Goal: Task Accomplishment & Management: Use online tool/utility

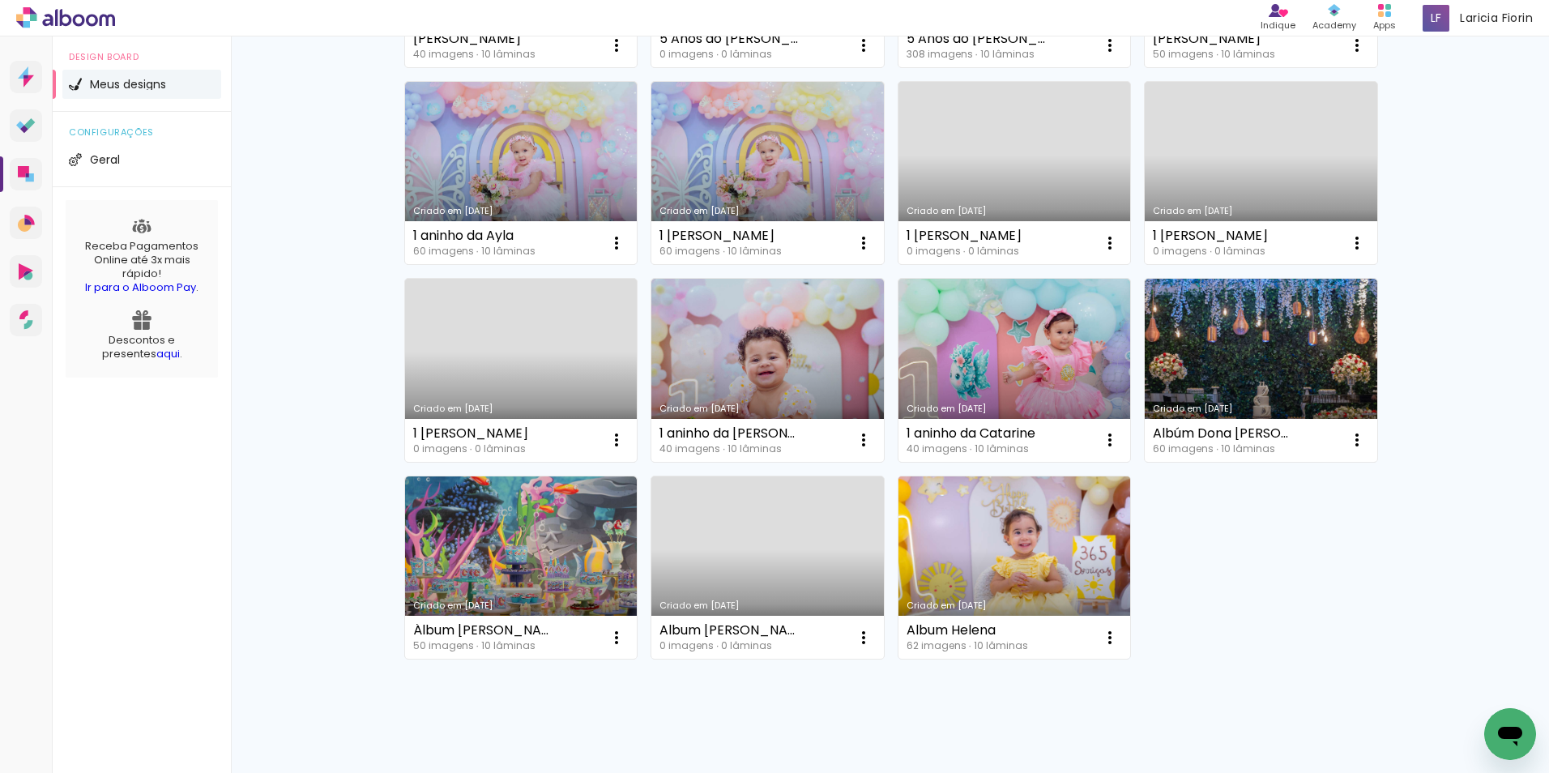
scroll to position [324, 0]
click at [1104, 633] on iron-icon at bounding box center [1109, 636] width 19 height 19
click at [1026, 747] on span "Excluir" at bounding box center [1013, 743] width 35 height 11
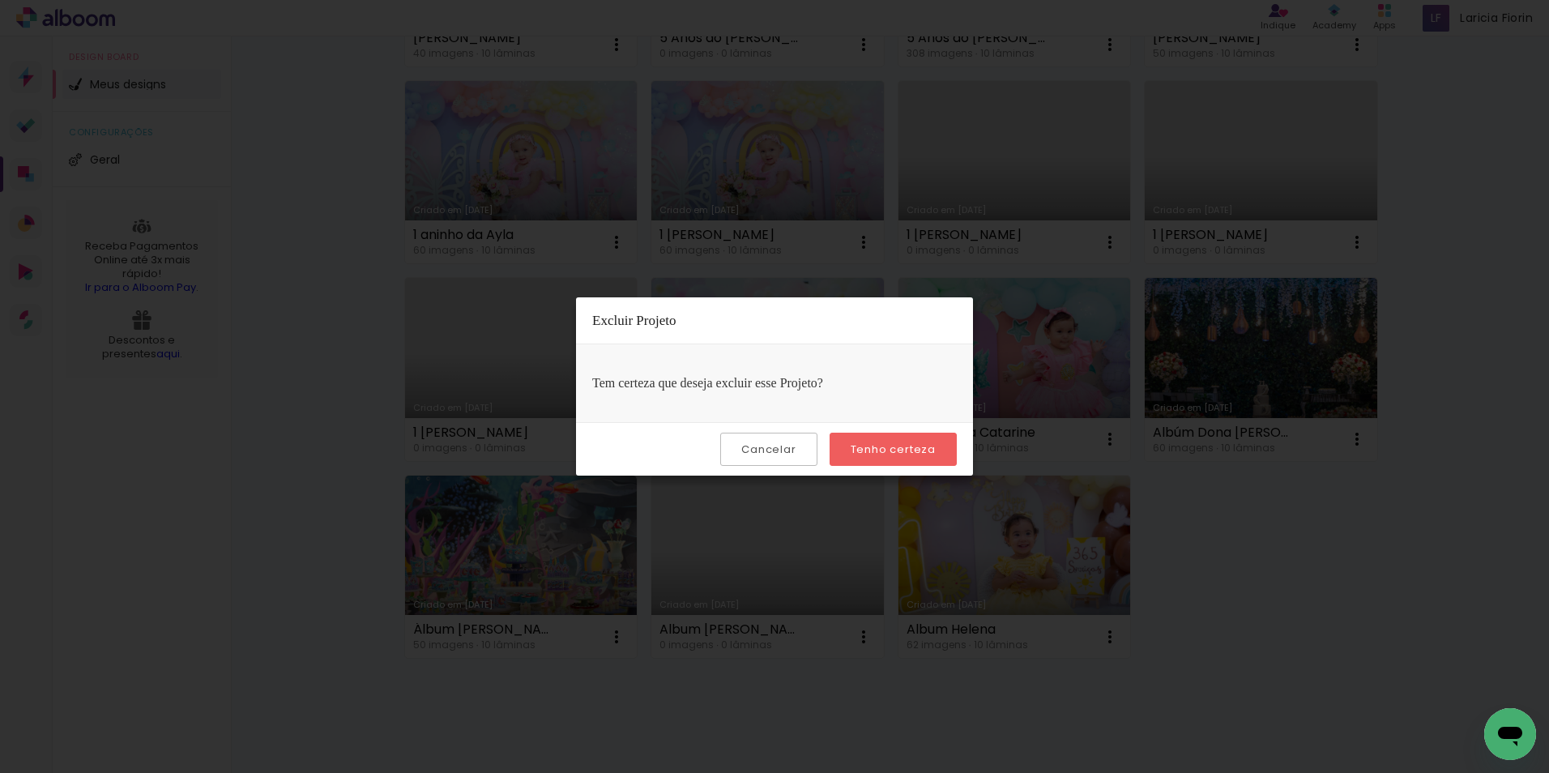
click at [0, 0] on slot "Tenho certeza" at bounding box center [0, 0] width 0 height 0
click at [864, 440] on paper-button "Tenho certeza" at bounding box center [893, 449] width 127 height 33
click at [1300, 584] on iron-overlay-backdrop at bounding box center [774, 386] width 1549 height 773
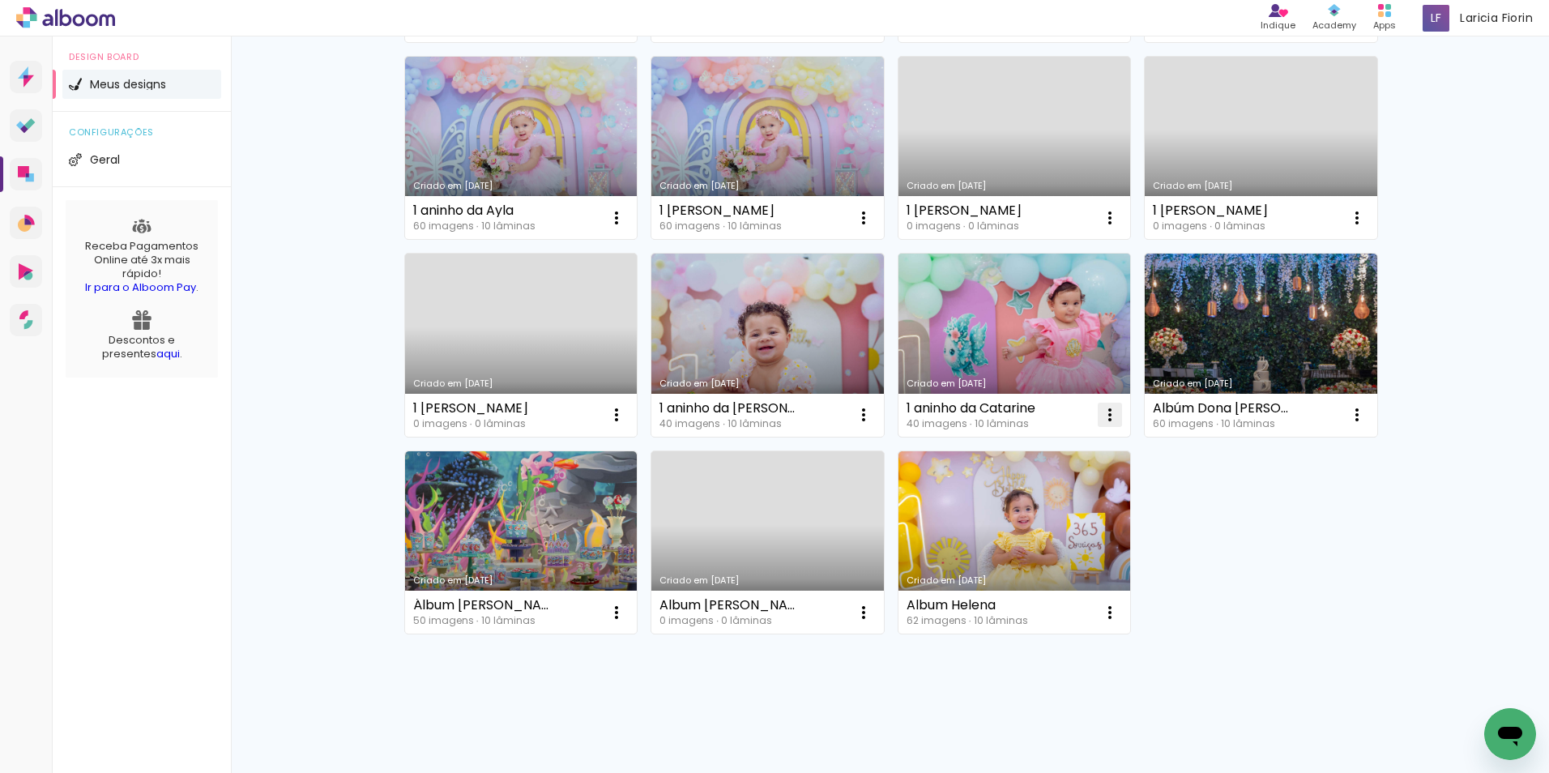
scroll to position [360, 0]
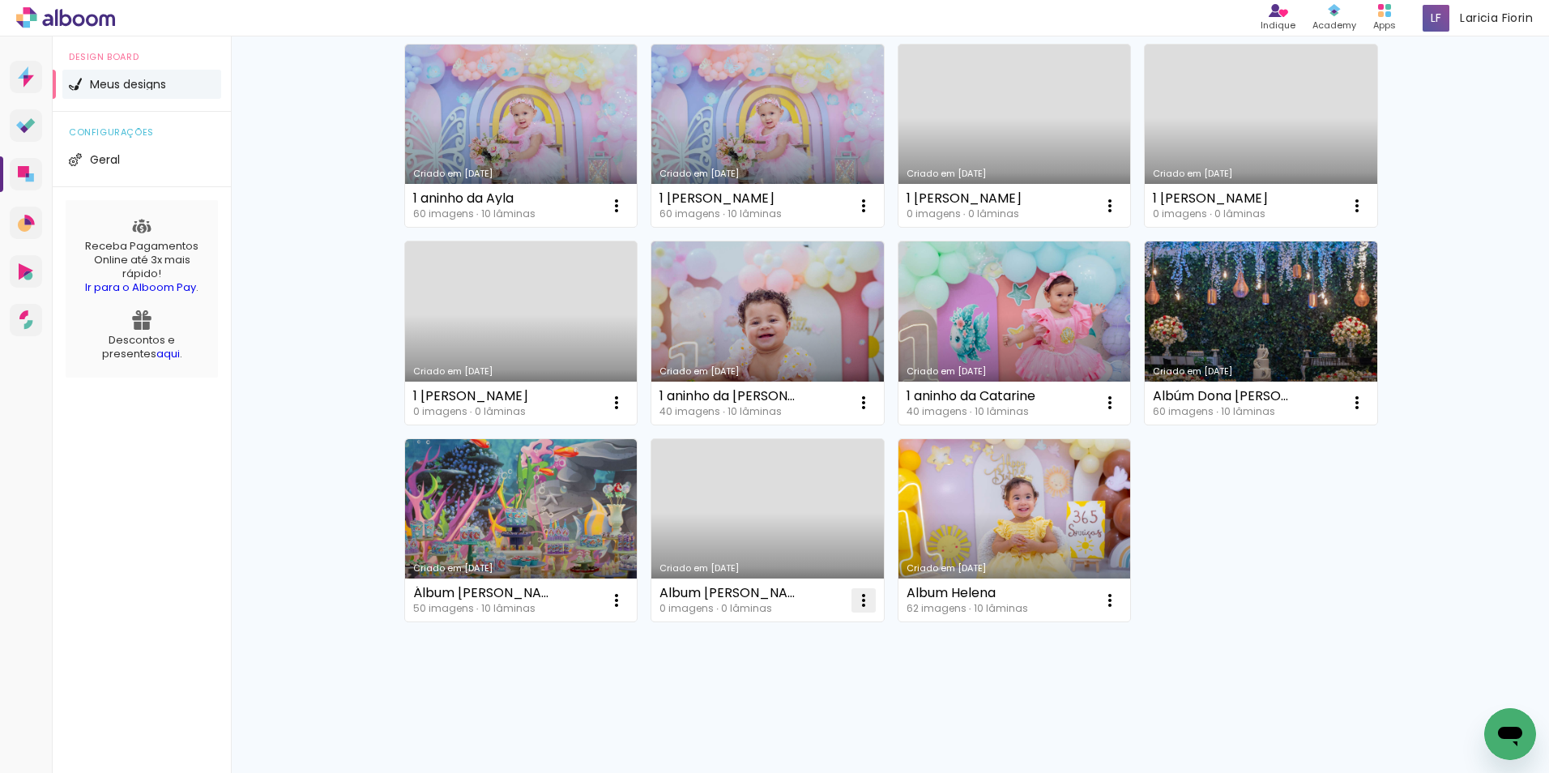
click at [854, 599] on iron-icon at bounding box center [863, 600] width 19 height 19
click at [1026, 726] on div "Criado em [DATE] [PERSON_NAME] 40 imagens ∙ 10 lâminas Abrir Fazer uma cópia Ex…" at bounding box center [890, 277] width 1053 height 992
click at [858, 406] on iron-icon at bounding box center [863, 402] width 19 height 19
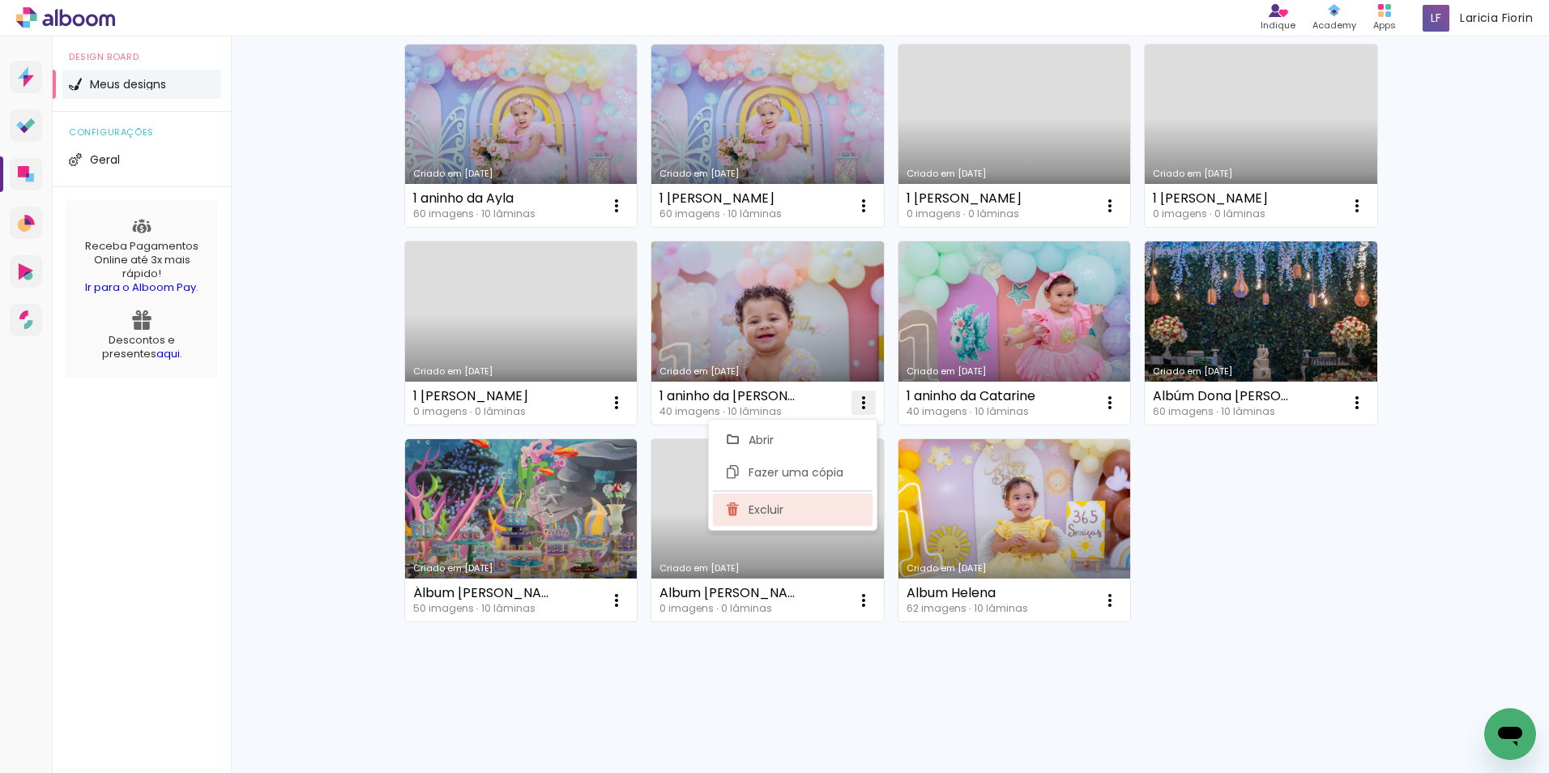
click at [804, 509] on paper-item "Excluir" at bounding box center [793, 509] width 160 height 32
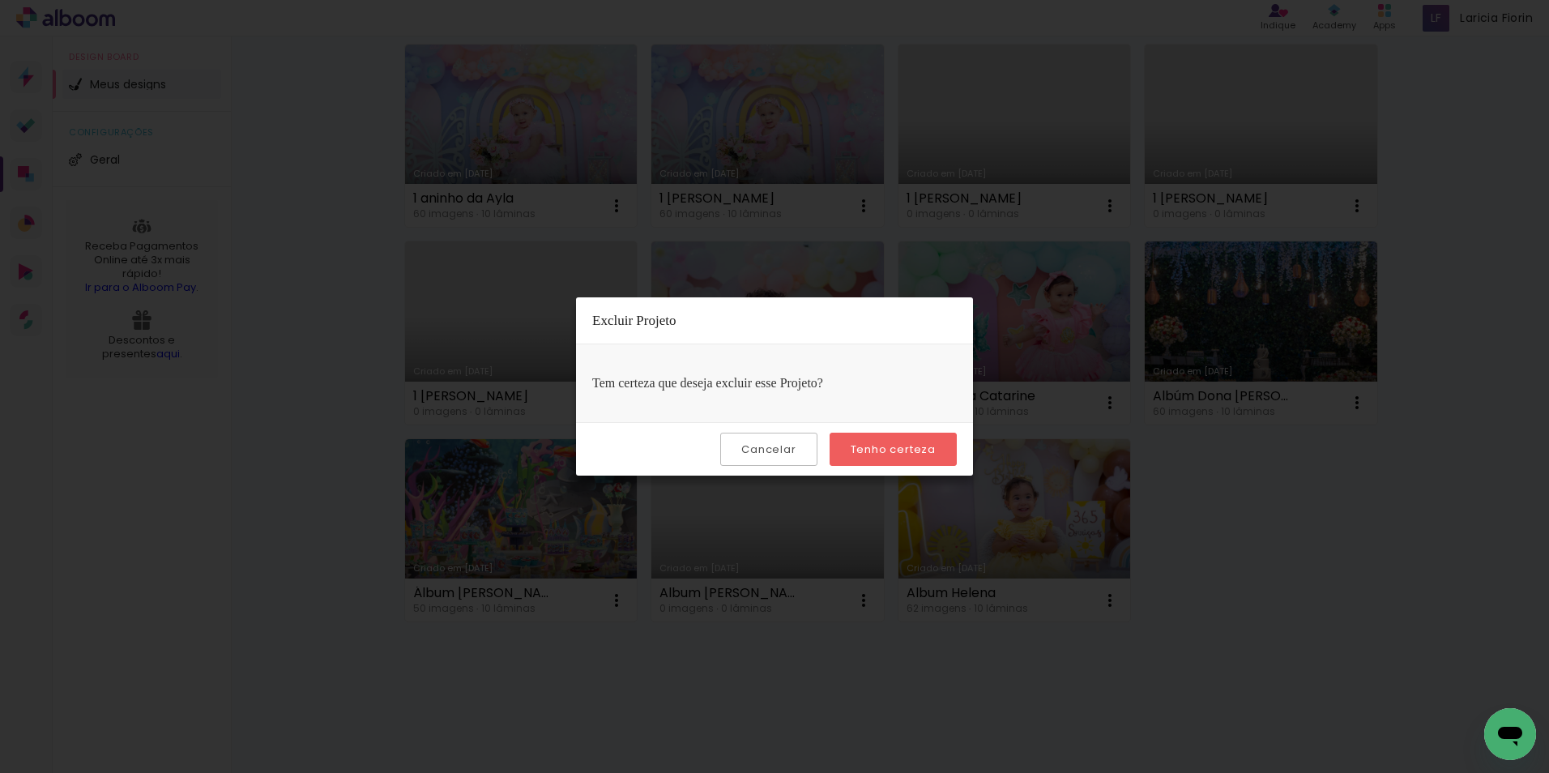
click at [892, 439] on paper-button "Tenho certeza" at bounding box center [893, 449] width 127 height 33
click at [871, 433] on paper-button "Tenho certeza" at bounding box center [893, 449] width 127 height 33
click at [0, 0] on slot "Tenho certeza" at bounding box center [0, 0] width 0 height 0
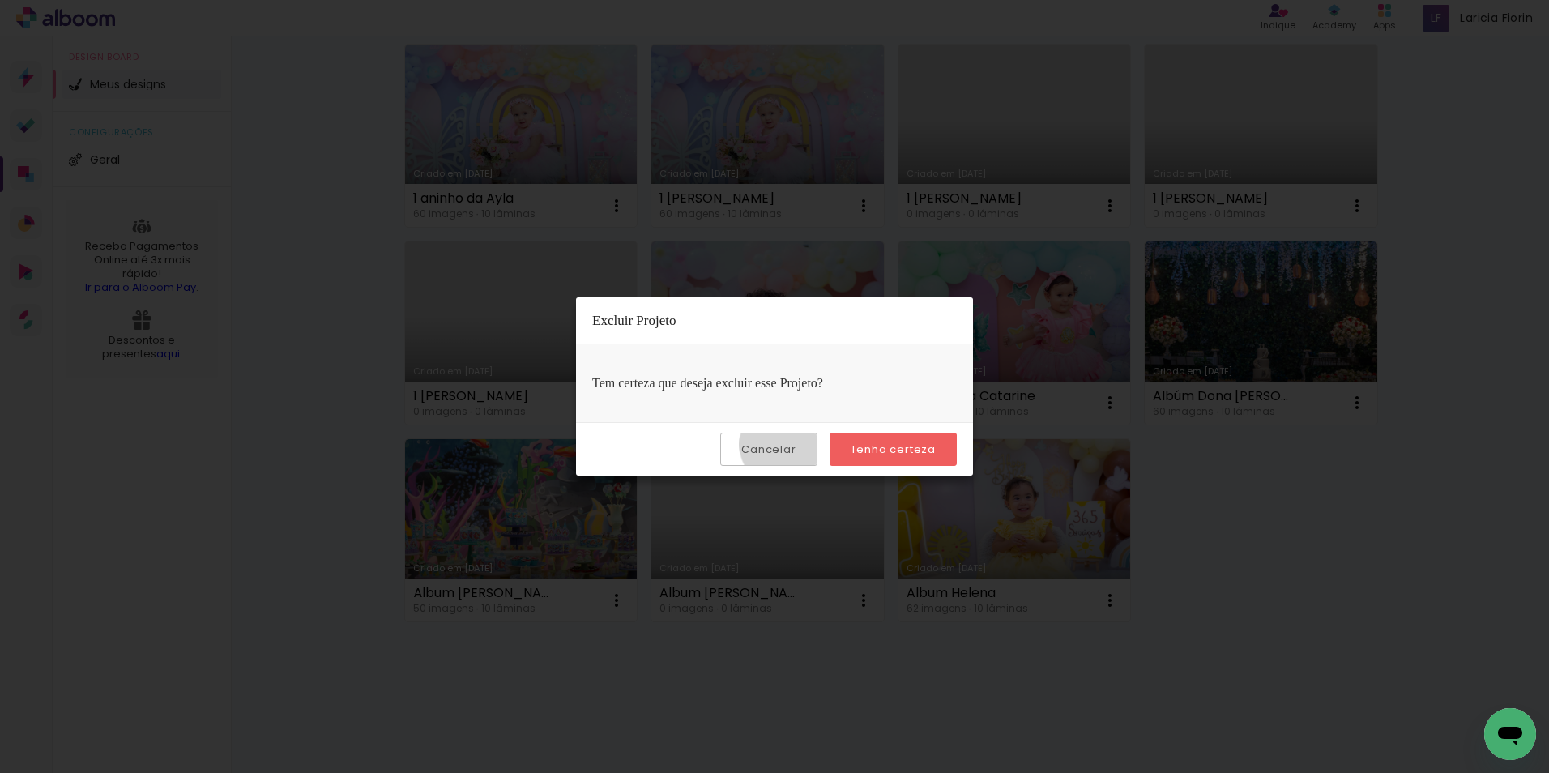
click at [0, 0] on slot "Cancelar" at bounding box center [0, 0] width 0 height 0
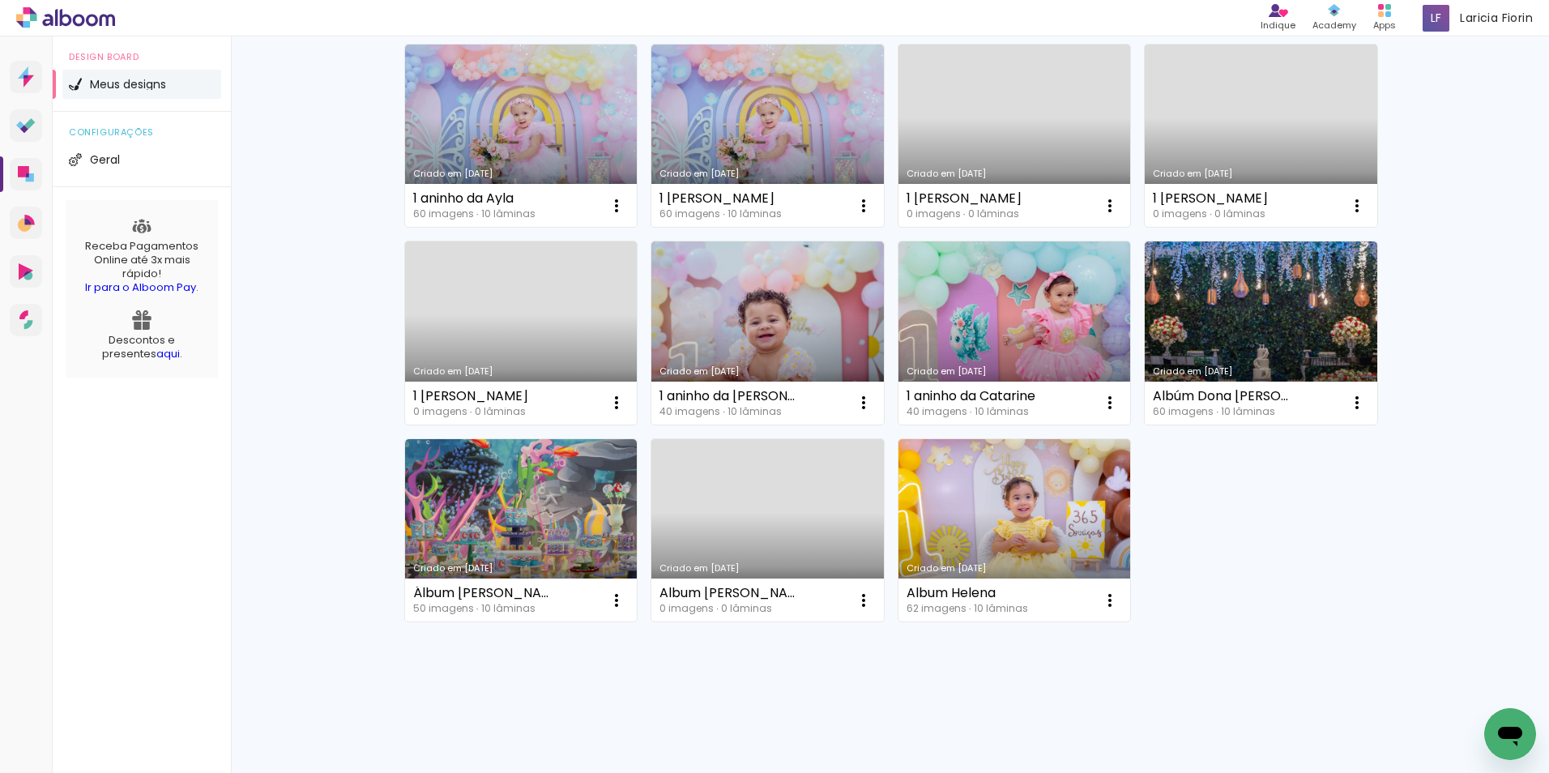
click at [1338, 516] on div "Criado em [DATE] [PERSON_NAME] 40 imagens ∙ 10 lâminas Abrir Fazer uma cópia Ex…" at bounding box center [890, 233] width 987 height 789
click at [1107, 405] on iron-icon at bounding box center [1109, 402] width 19 height 19
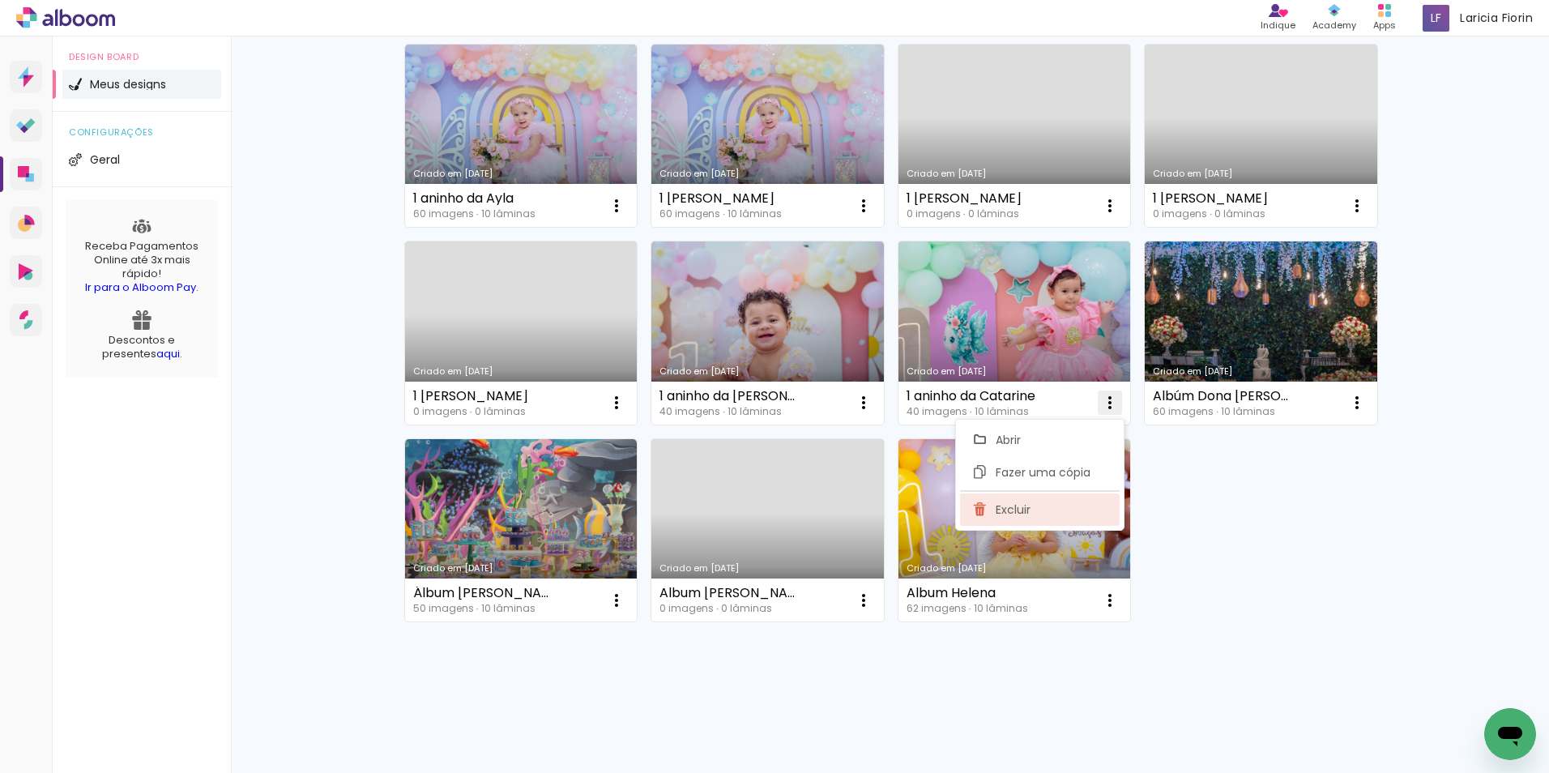
click at [1032, 513] on paper-item "Excluir" at bounding box center [1040, 509] width 160 height 32
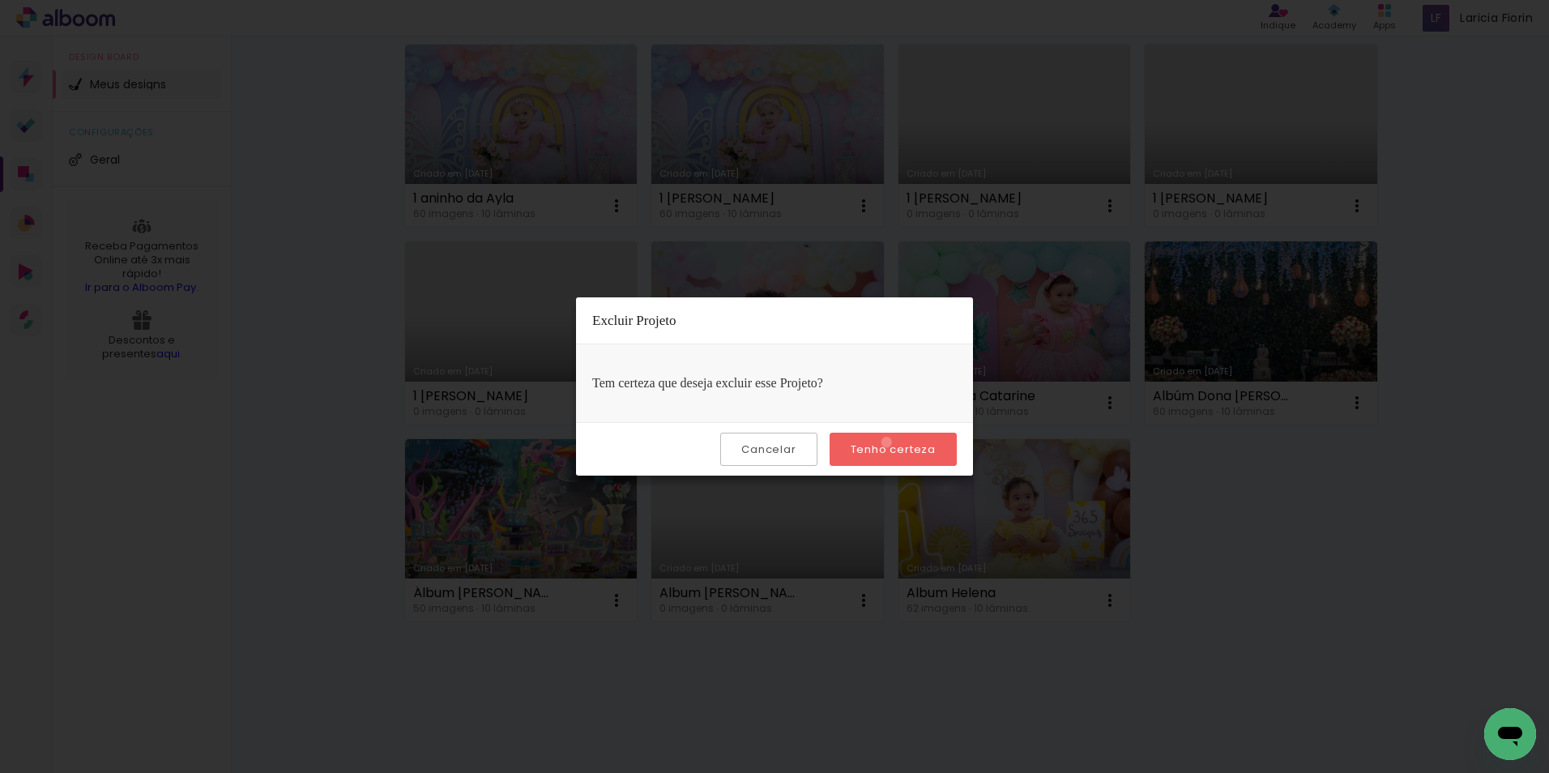
click at [0, 0] on slot "Tenho certeza" at bounding box center [0, 0] width 0 height 0
click at [894, 439] on paper-button "Tenho certeza" at bounding box center [893, 449] width 127 height 33
click at [1333, 556] on iron-overlay-backdrop at bounding box center [774, 386] width 1549 height 773
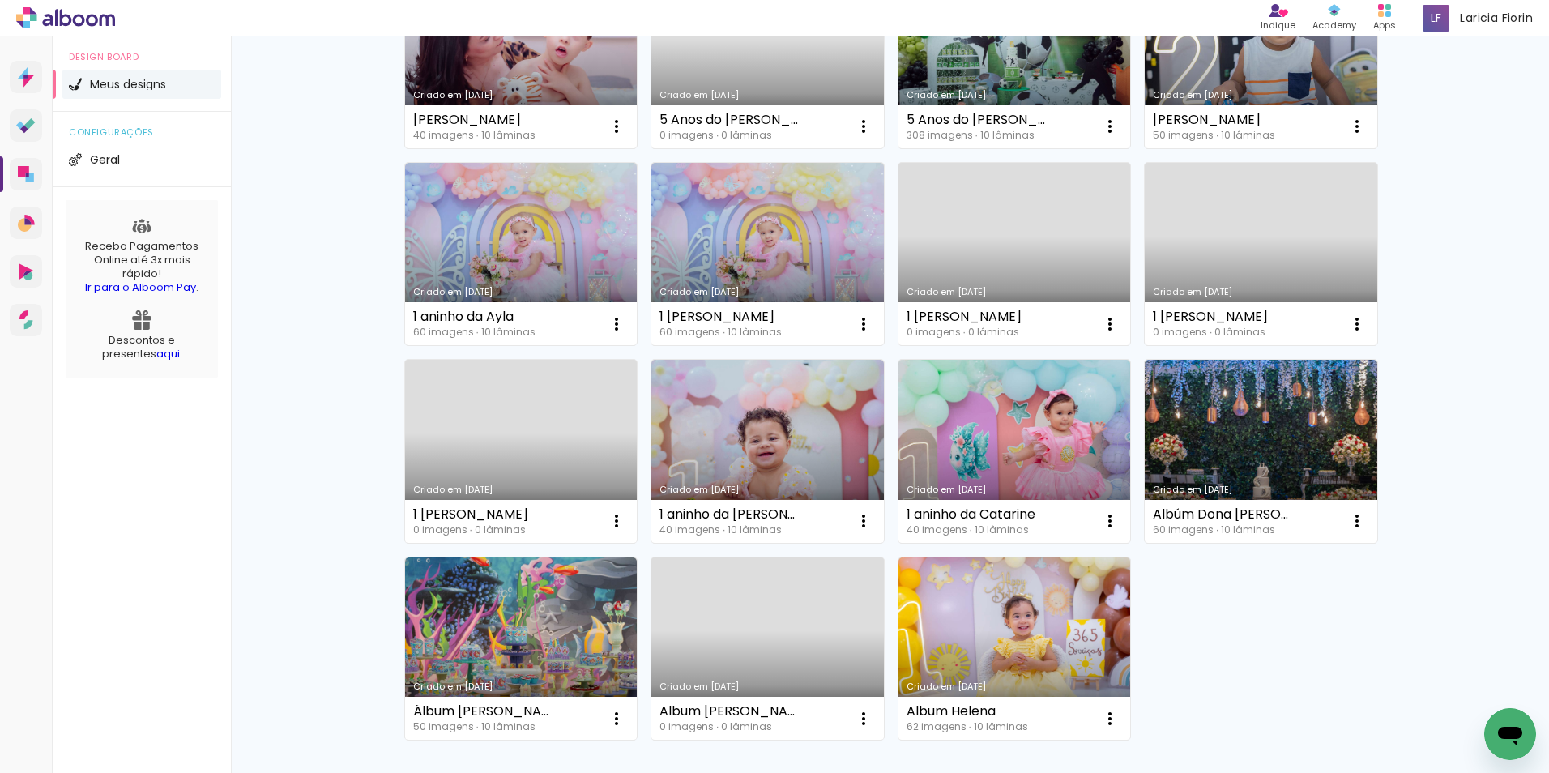
scroll to position [36, 0]
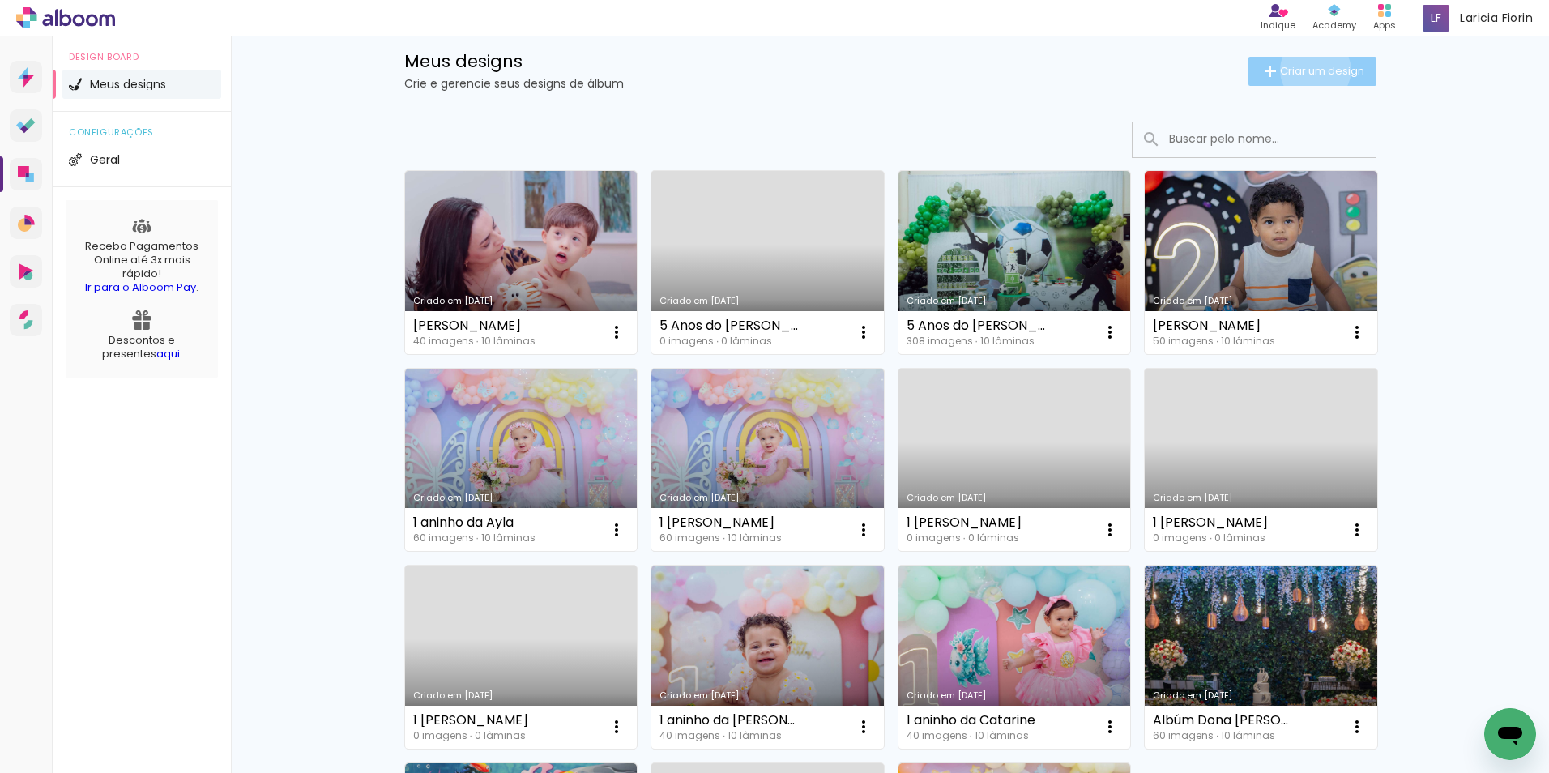
click at [1306, 70] on span "Criar um design" at bounding box center [1322, 71] width 84 height 11
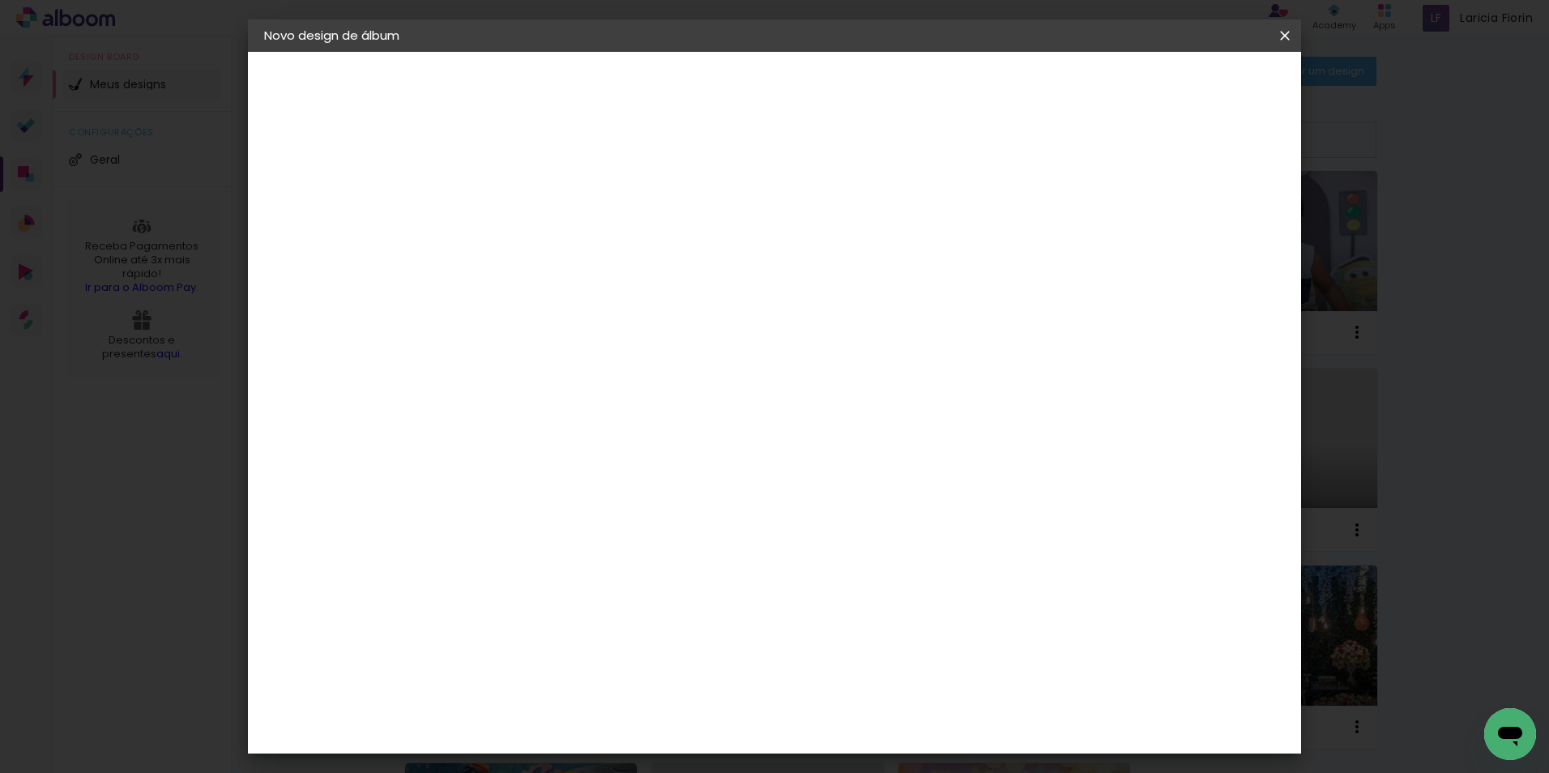
click at [529, 228] on input at bounding box center [529, 217] width 0 height 25
type input "[PERSON_NAME] 1 aninho"
type paper-input "[PERSON_NAME] 1 aninho"
click at [0, 0] on slot "Avançar" at bounding box center [0, 0] width 0 height 0
click at [620, 304] on input at bounding box center [553, 308] width 131 height 20
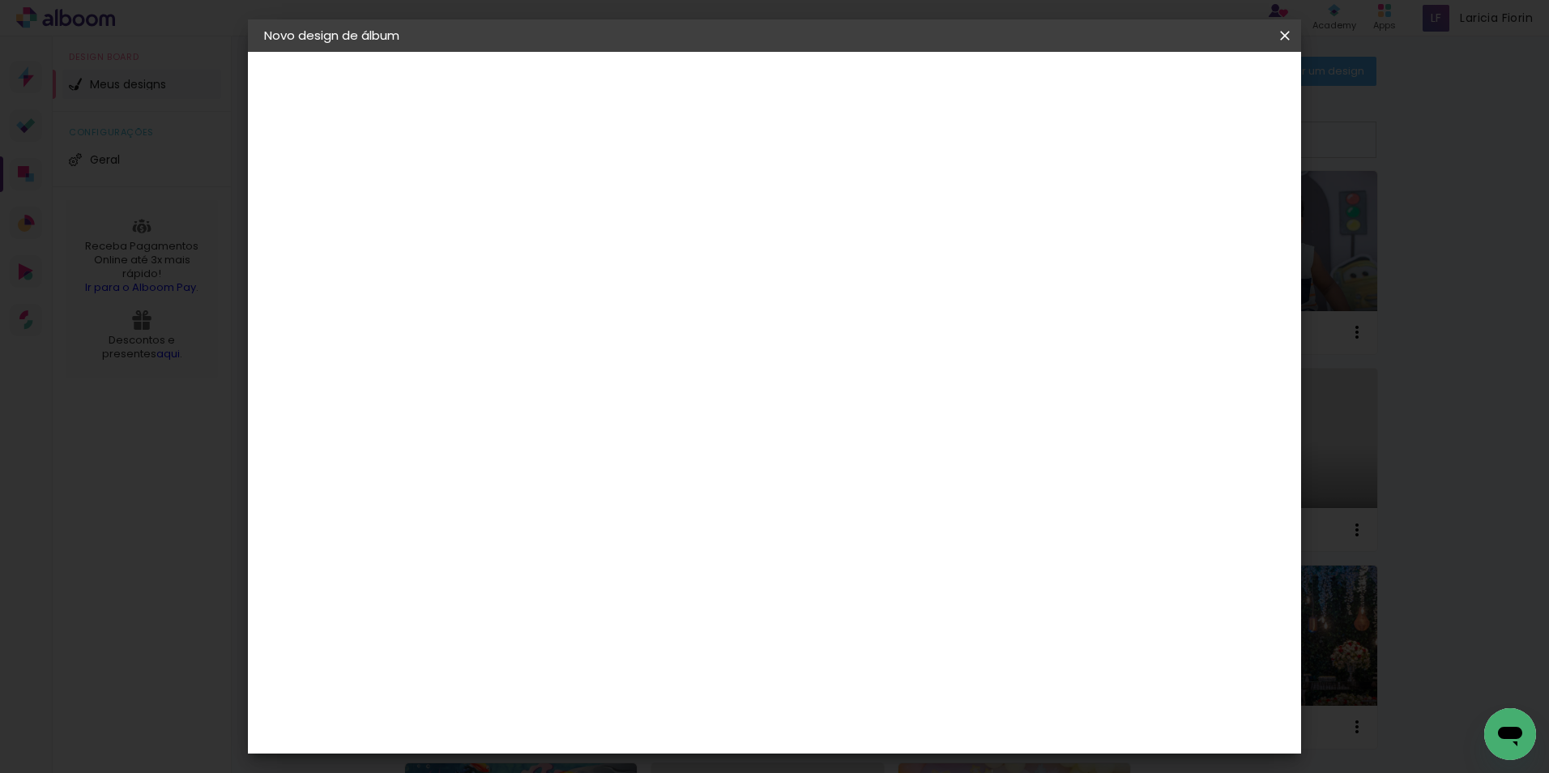
click at [789, 80] on div "Voltar Avançar" at bounding box center [708, 86] width 161 height 28
click at [575, 320] on paper-input-container at bounding box center [554, 309] width 143 height 36
click at [620, 310] on input "matias" at bounding box center [553, 308] width 131 height 20
type input "matias"
type paper-input "matias"
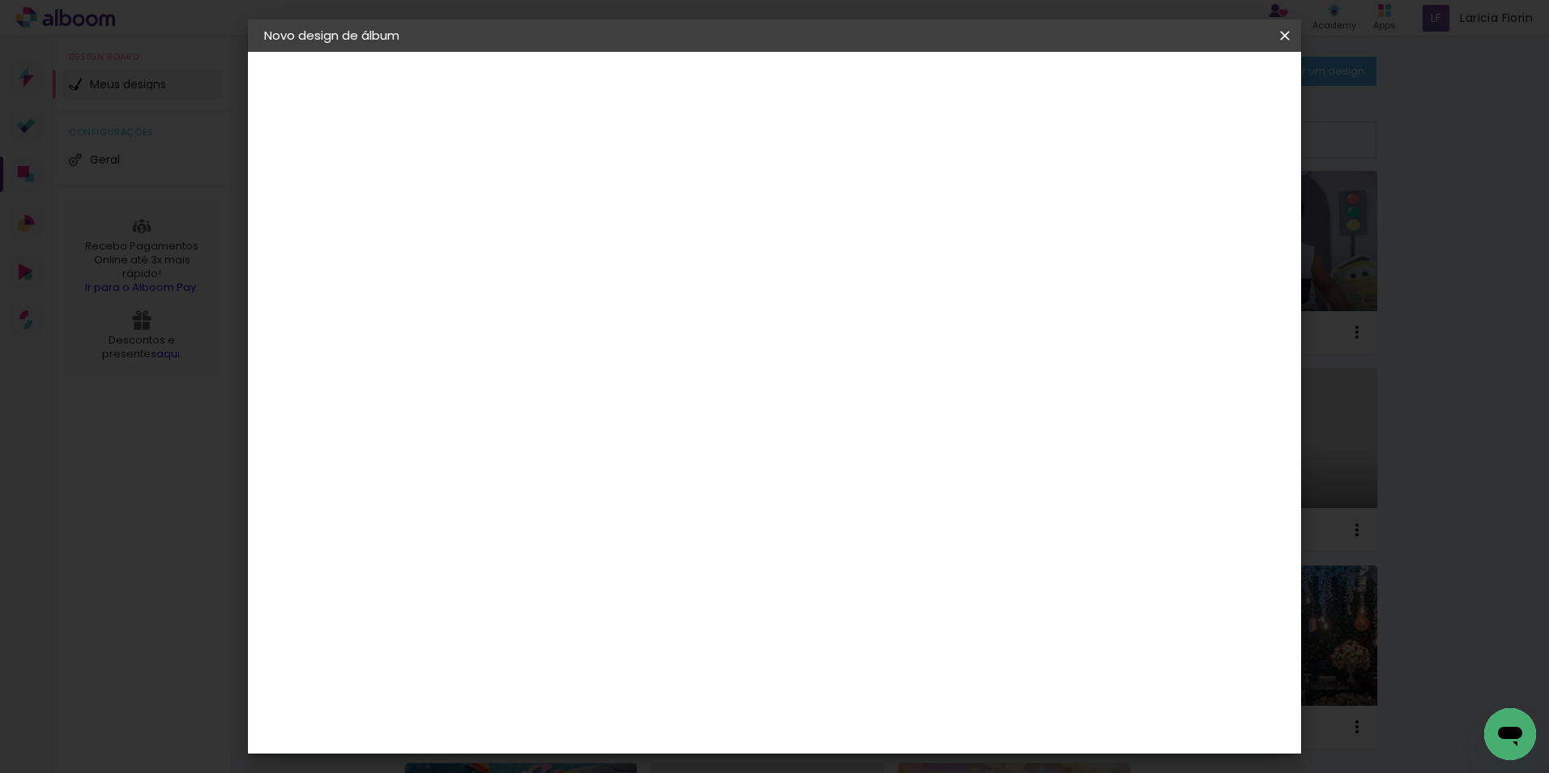
click at [607, 258] on input "[GEOGRAPHIC_DATA]" at bounding box center [547, 259] width 118 height 20
click at [620, 309] on input "matias" at bounding box center [553, 308] width 131 height 20
click at [789, 87] on div "Voltar Avançar" at bounding box center [708, 86] width 161 height 28
drag, startPoint x: 579, startPoint y: 306, endPoint x: 305, endPoint y: 306, distance: 274.6
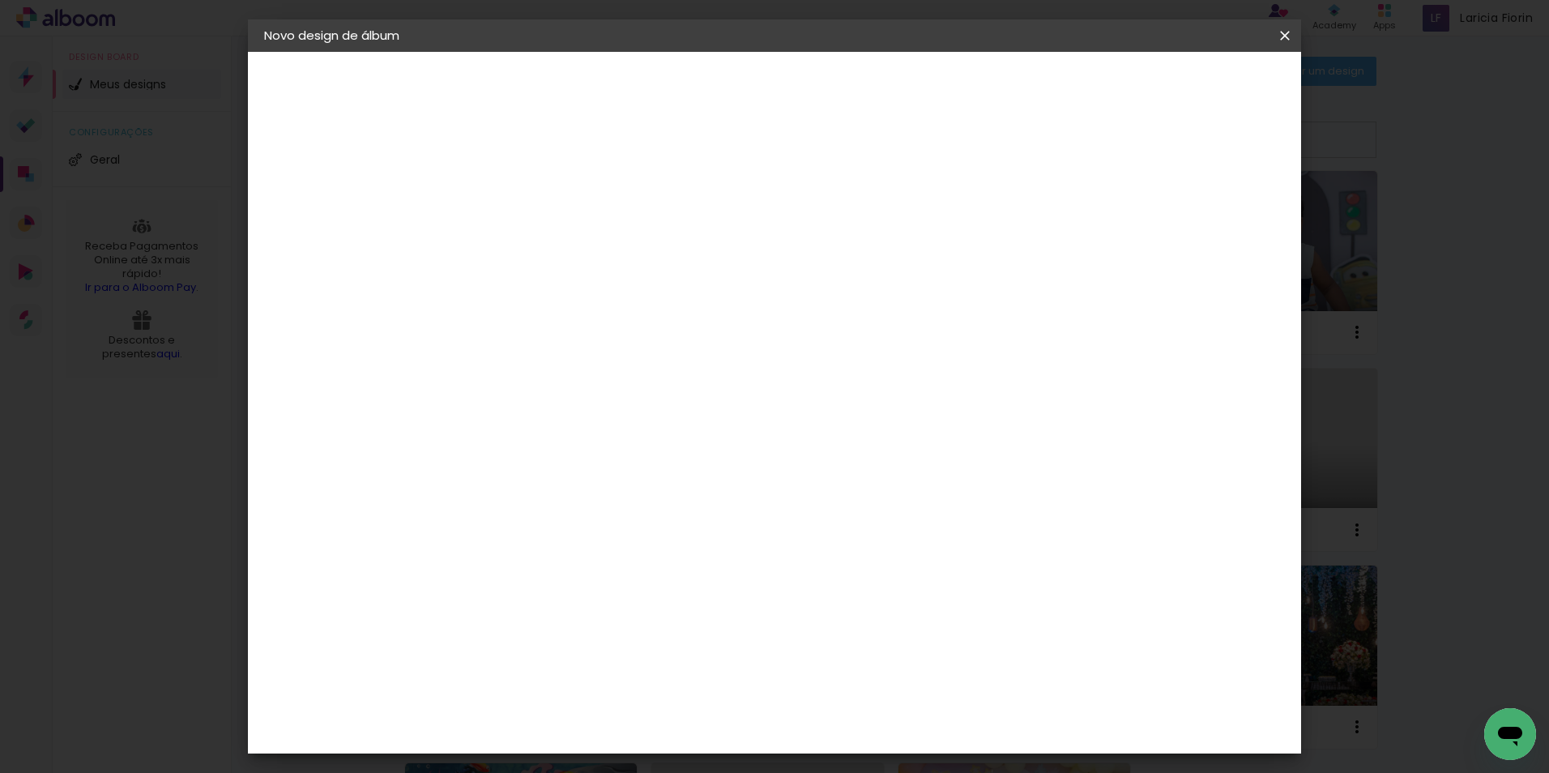
click at [305, 52] on quentale-album-spec "Iniciar design Iniciar design" at bounding box center [774, 52] width 1053 height 0
click at [1279, 33] on iron-icon at bounding box center [1284, 36] width 19 height 16
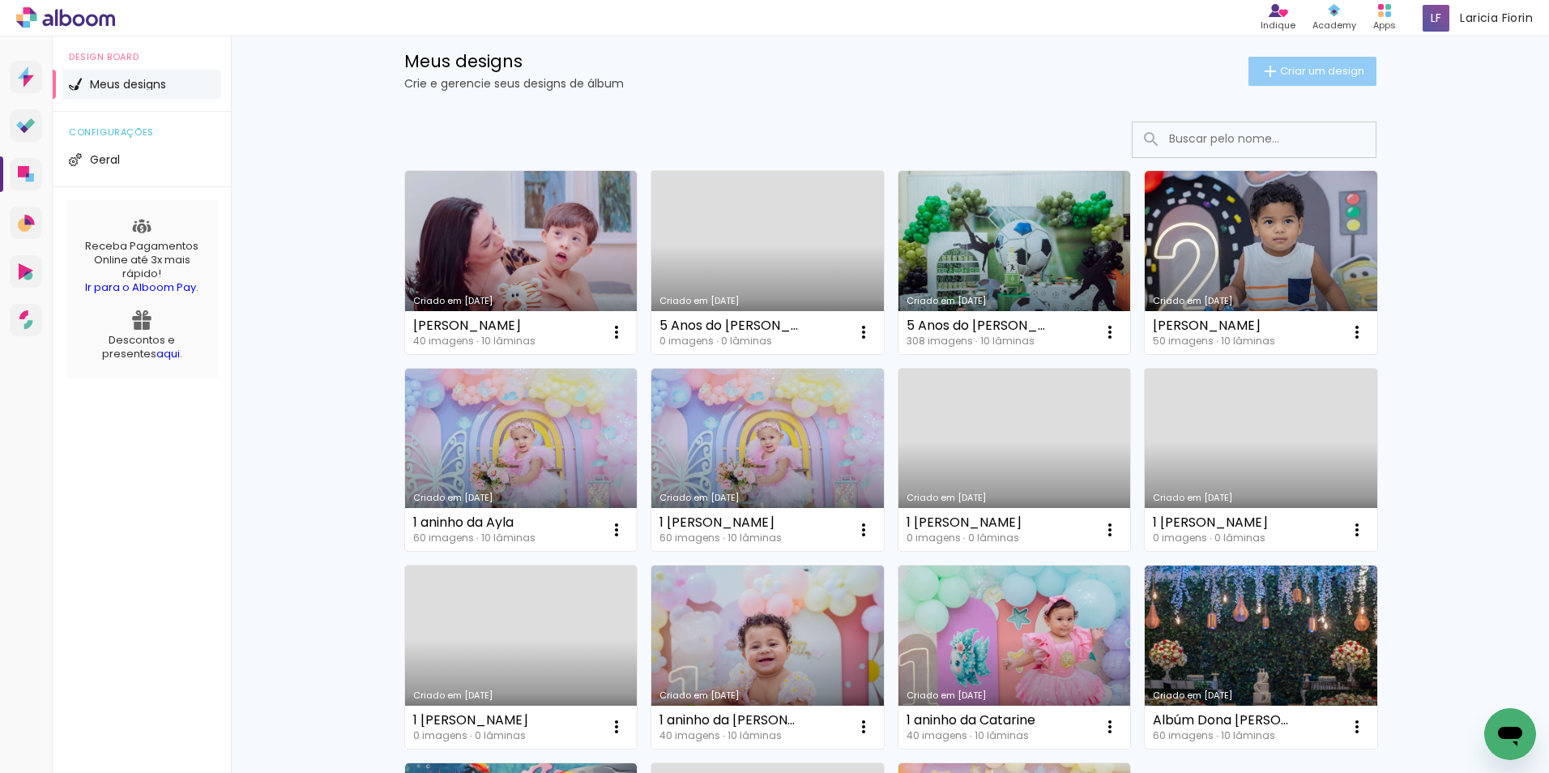
click at [1307, 70] on span "Criar um design" at bounding box center [1322, 71] width 84 height 11
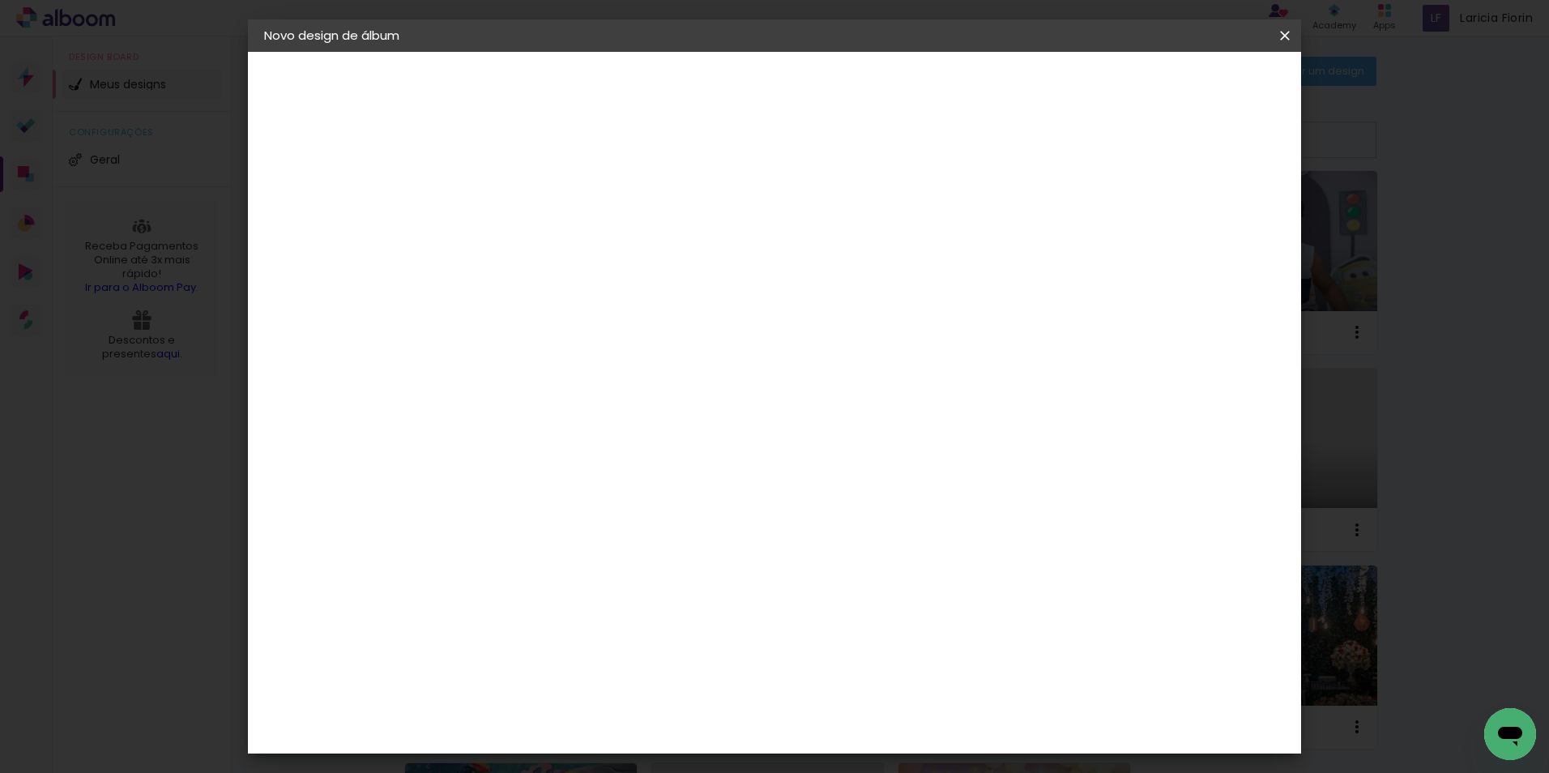
click at [529, 220] on input at bounding box center [529, 217] width 0 height 25
type input "[PERSON_NAME]"
type paper-input "[PERSON_NAME]"
click at [0, 0] on slot "Avançar" at bounding box center [0, 0] width 0 height 0
click at [620, 311] on input at bounding box center [553, 308] width 131 height 20
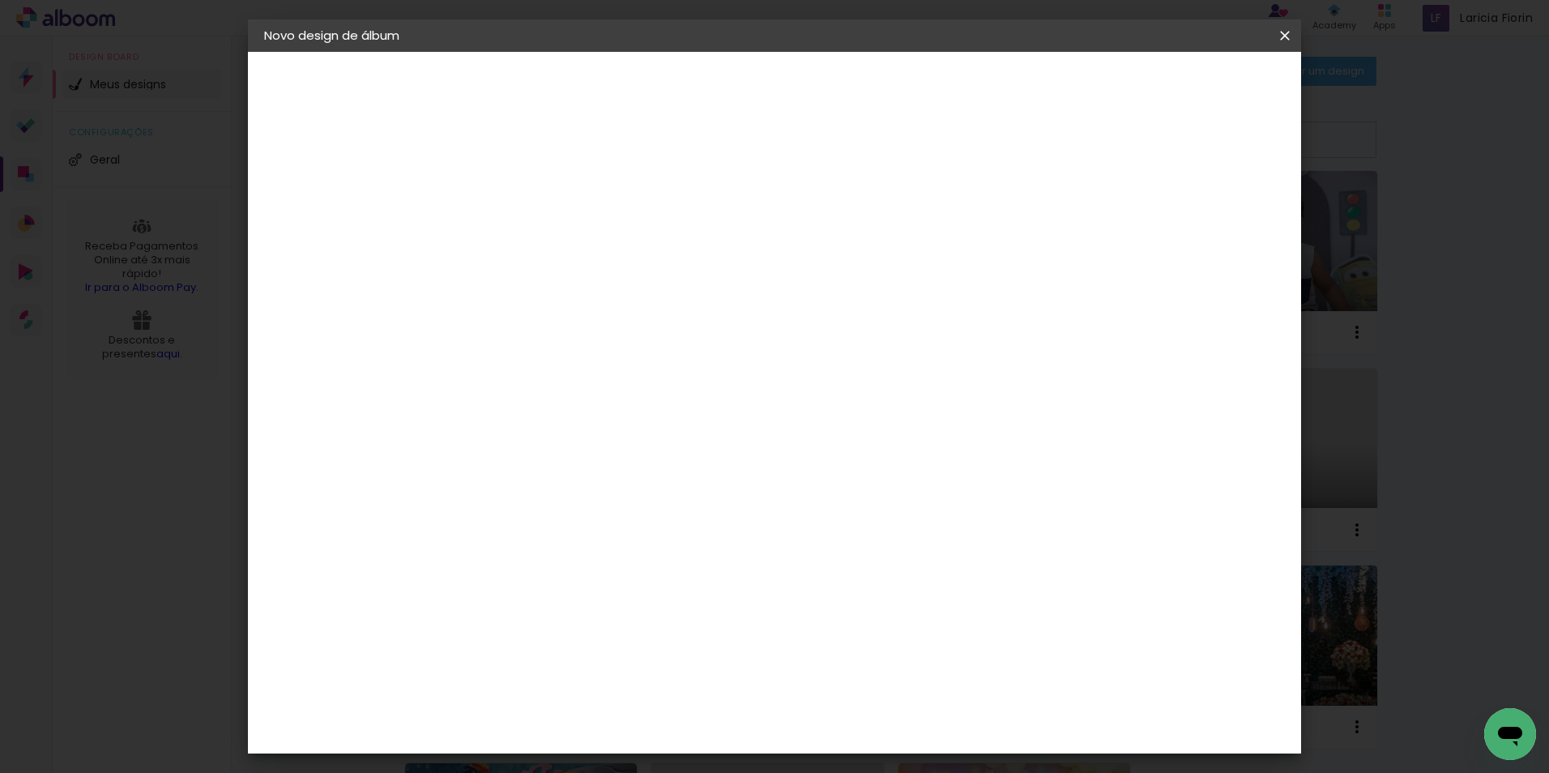
type input "mat"
type paper-input "mat"
click at [789, 319] on paper-item "Sugerir uma encadernadora" at bounding box center [717, 338] width 144 height 42
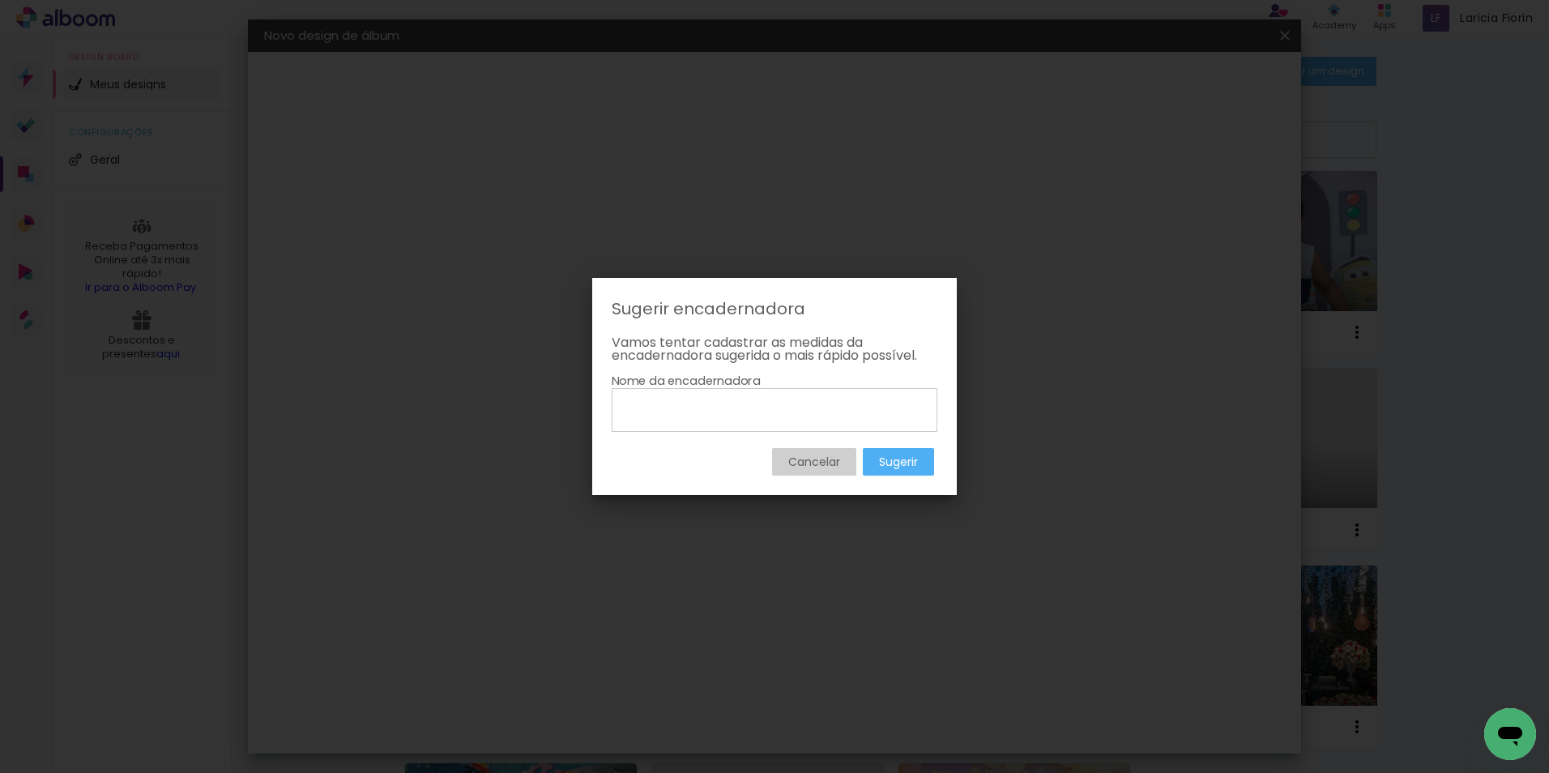
click at [839, 458] on paper-button "Cancelar" at bounding box center [814, 462] width 84 height 28
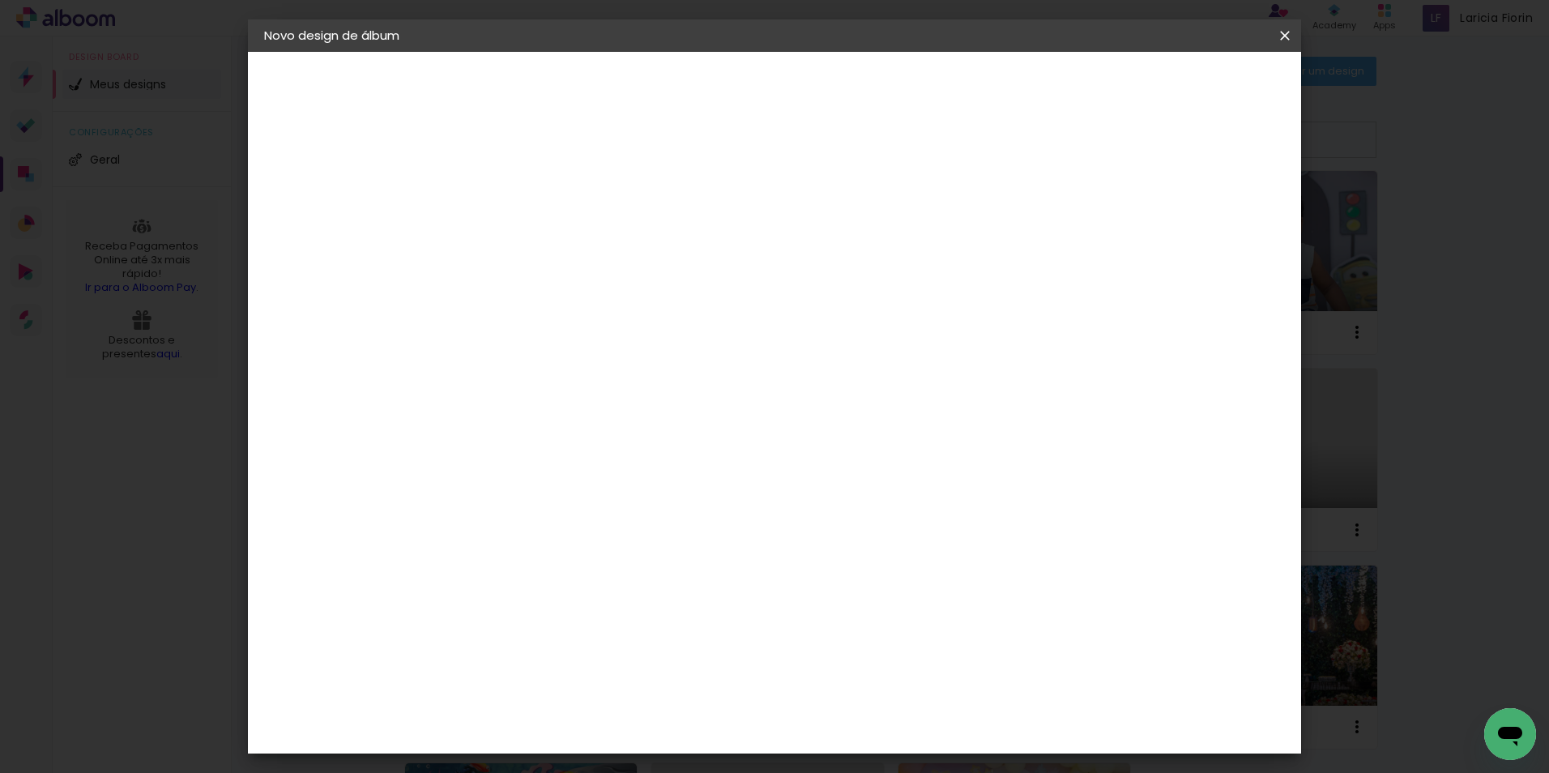
drag, startPoint x: 590, startPoint y: 309, endPoint x: 595, endPoint y: 301, distance: 9.9
click at [590, 309] on input "mat" at bounding box center [553, 308] width 131 height 20
type input "m"
click at [371, 199] on iron-pages "Fornecedor Escolhendo fornecedor..." at bounding box center [352, 200] width 177 height 32
click at [780, 344] on album-spec-supplier-section at bounding box center [636, 259] width 306 height 205
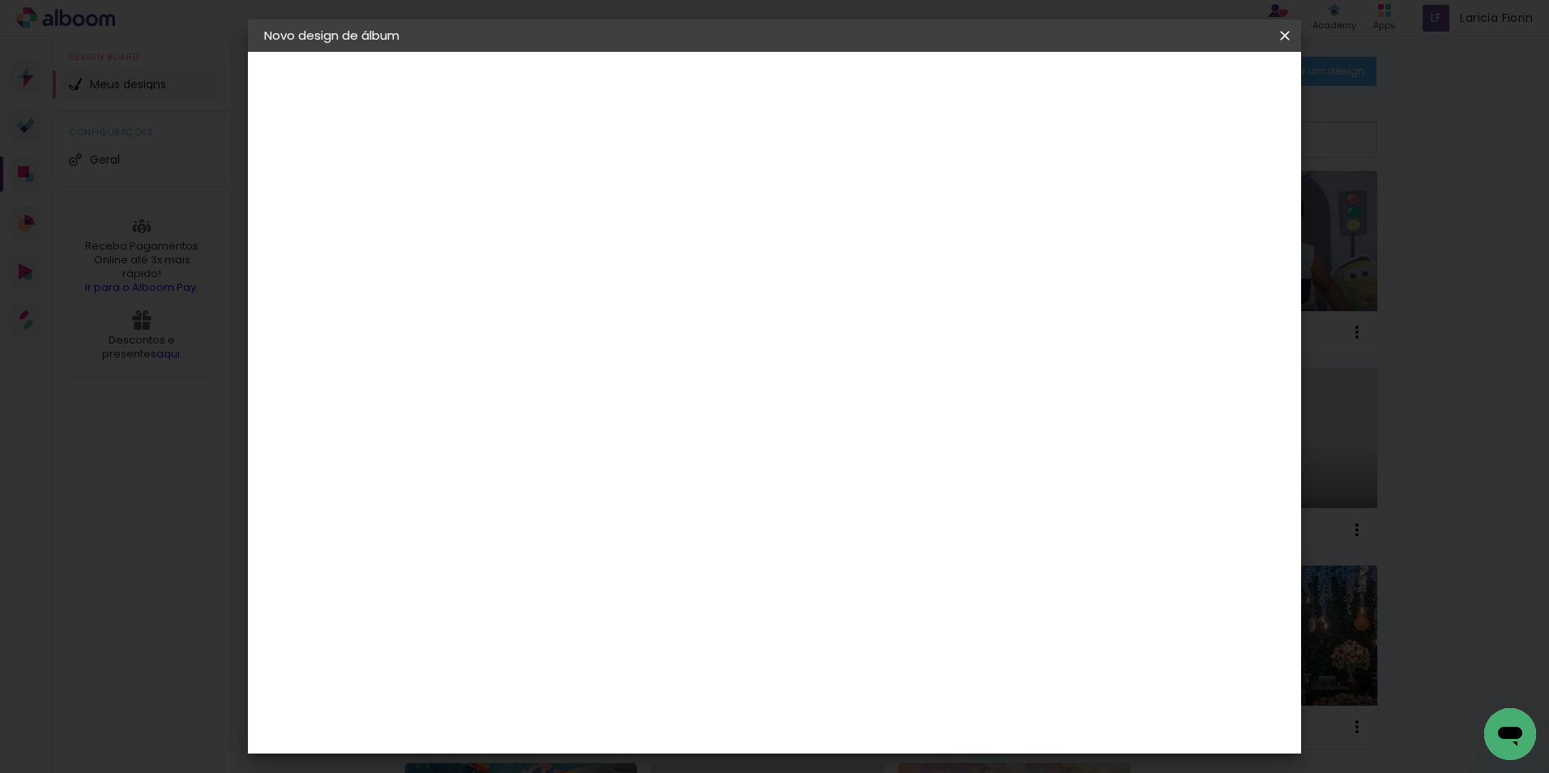
click at [620, 316] on input at bounding box center [553, 308] width 131 height 20
click at [625, 292] on paper-input-container at bounding box center [554, 309] width 143 height 36
click at [789, 235] on paper-item "Tamanho Livre" at bounding box center [717, 246] width 144 height 36
click at [0, 0] on slot "Avançar" at bounding box center [0, 0] width 0 height 0
click at [1085, 87] on paper-button "Voltar" at bounding box center [1053, 86] width 66 height 28
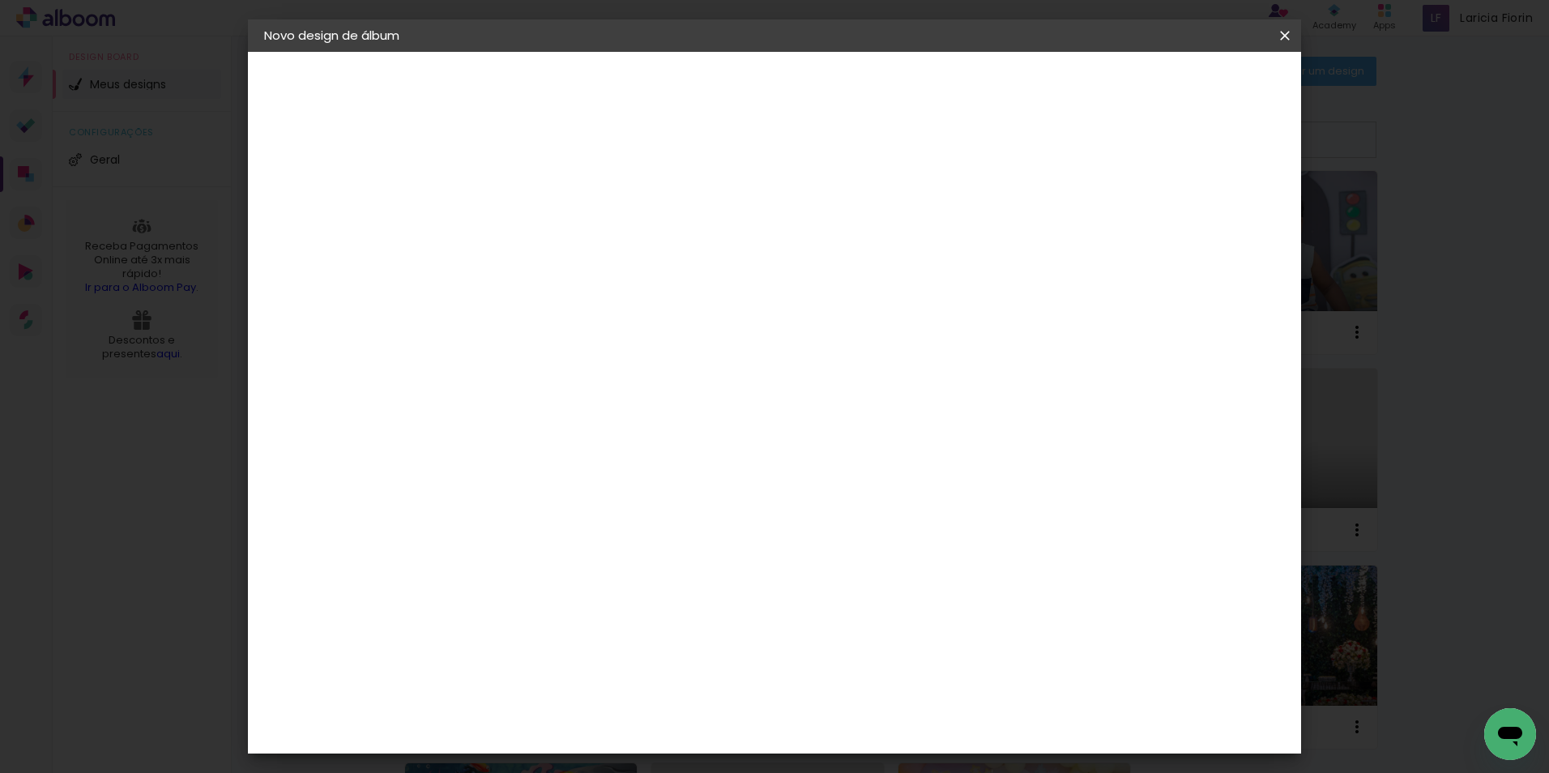
click at [789, 249] on paper-item "Tamanho Livre" at bounding box center [717, 246] width 144 height 36
drag, startPoint x: 927, startPoint y: 218, endPoint x: 928, endPoint y: 233, distance: 15.5
click at [789, 219] on div at bounding box center [717, 217] width 144 height 21
click at [789, 236] on paper-item "Tamanho Livre" at bounding box center [717, 246] width 144 height 36
click at [789, 237] on paper-item "Tamanho Livre" at bounding box center [717, 246] width 144 height 36
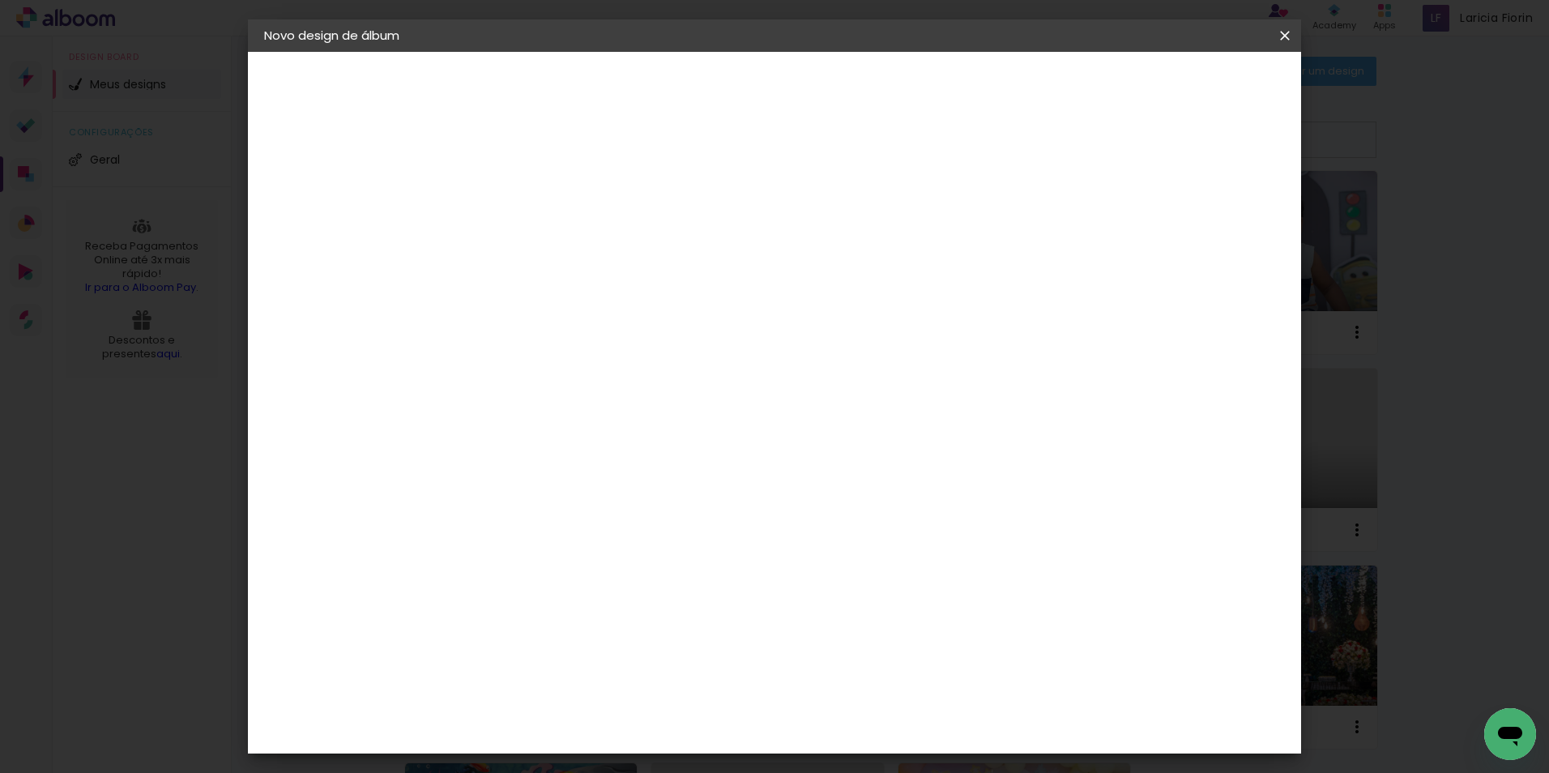
click at [789, 244] on paper-item "Tamanho Livre" at bounding box center [717, 246] width 144 height 36
click at [620, 301] on input at bounding box center [553, 308] width 131 height 20
click at [0, 0] on slot "Tamanho Livre" at bounding box center [0, 0] width 0 height 0
drag, startPoint x: 1286, startPoint y: 35, endPoint x: 858, endPoint y: 75, distance: 429.6
click at [1286, 35] on iron-icon at bounding box center [1284, 36] width 19 height 16
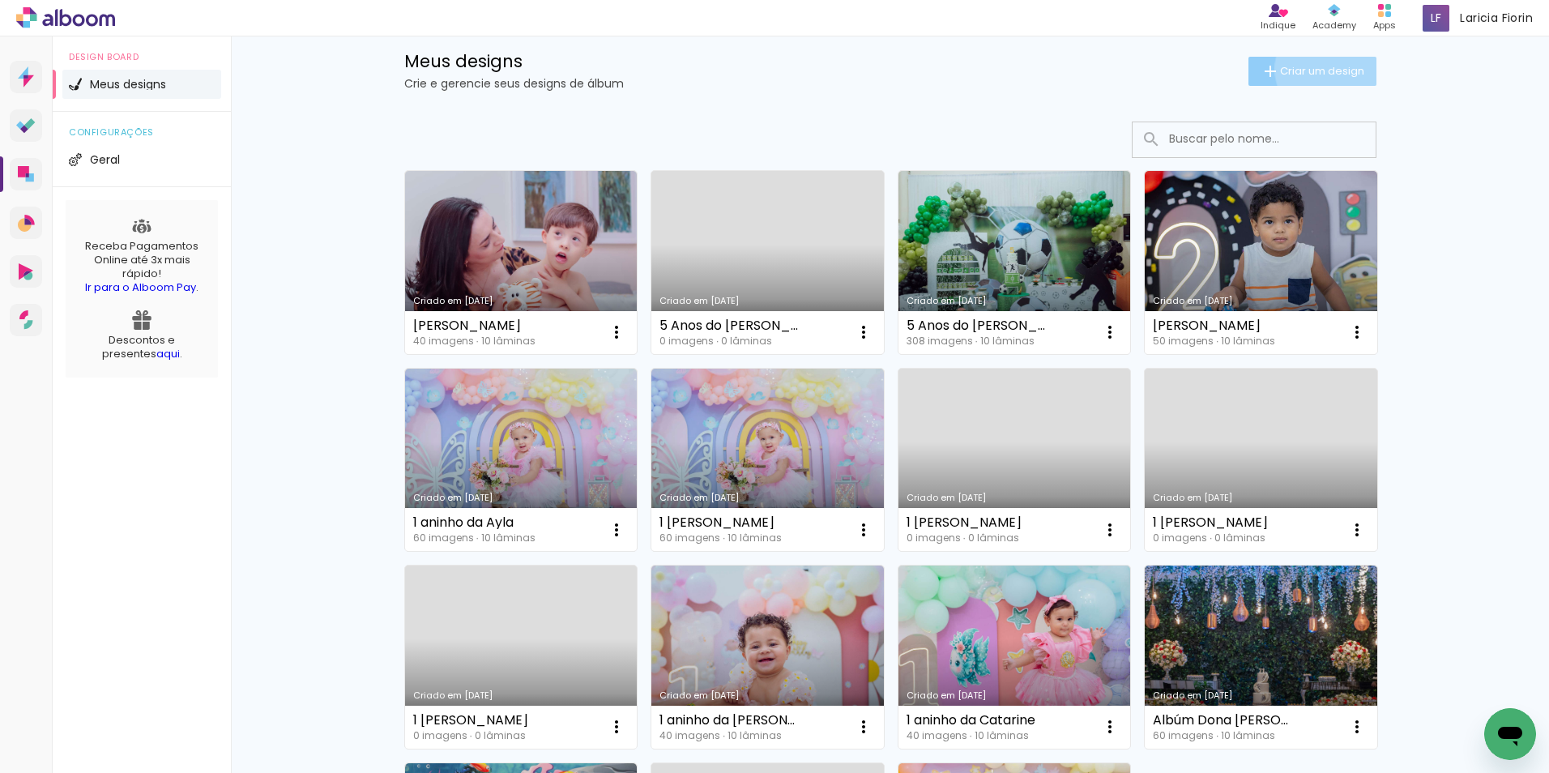
click at [1320, 69] on span "Criar um design" at bounding box center [1322, 71] width 84 height 11
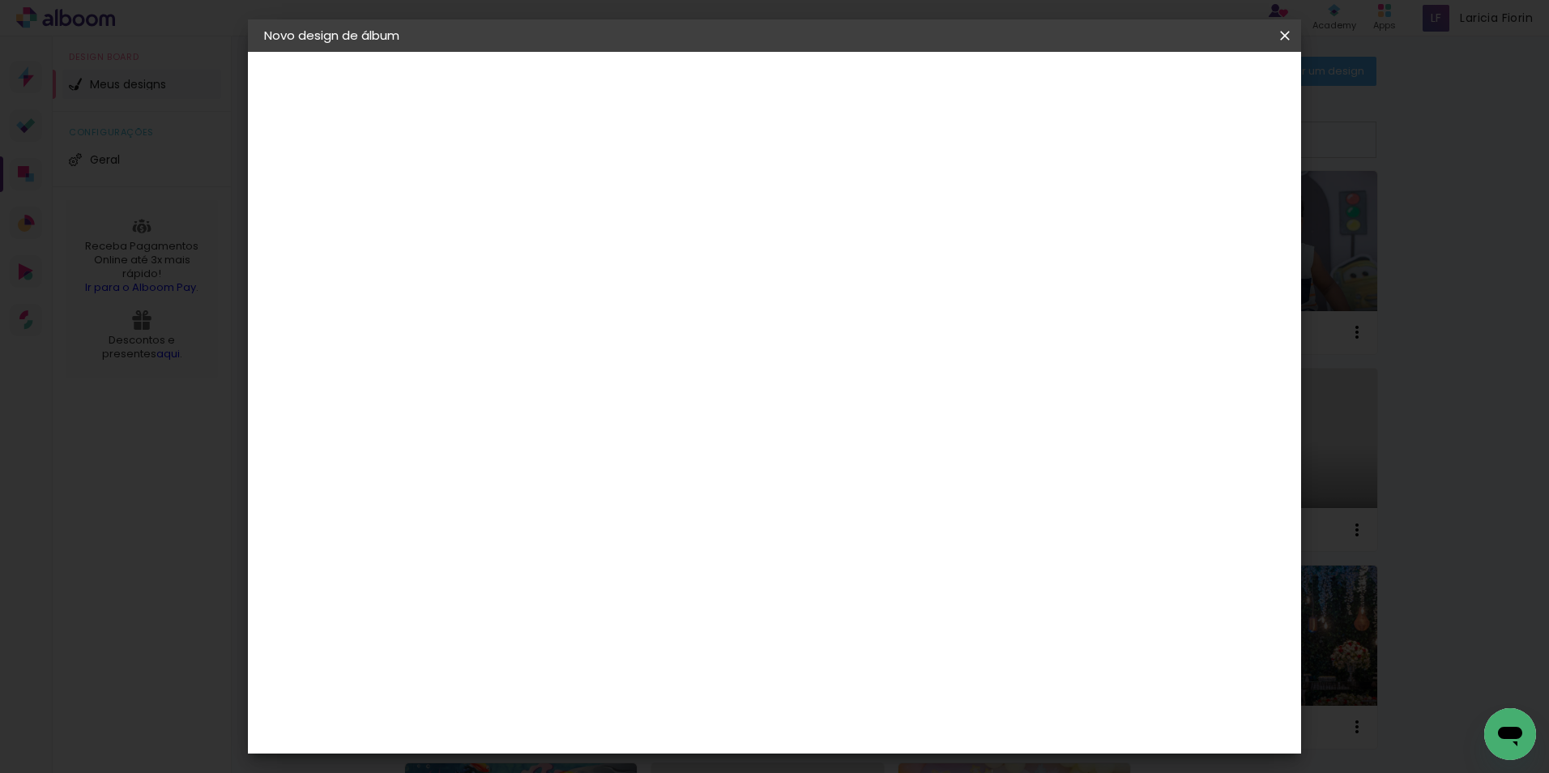
click at [529, 208] on input at bounding box center [529, 217] width 0 height 25
click at [529, 212] on input at bounding box center [529, 217] width 0 height 25
type input "[PERSON_NAME]"
click at [0, 0] on slot "Avançar" at bounding box center [0, 0] width 0 height 0
click at [620, 317] on input at bounding box center [553, 308] width 131 height 20
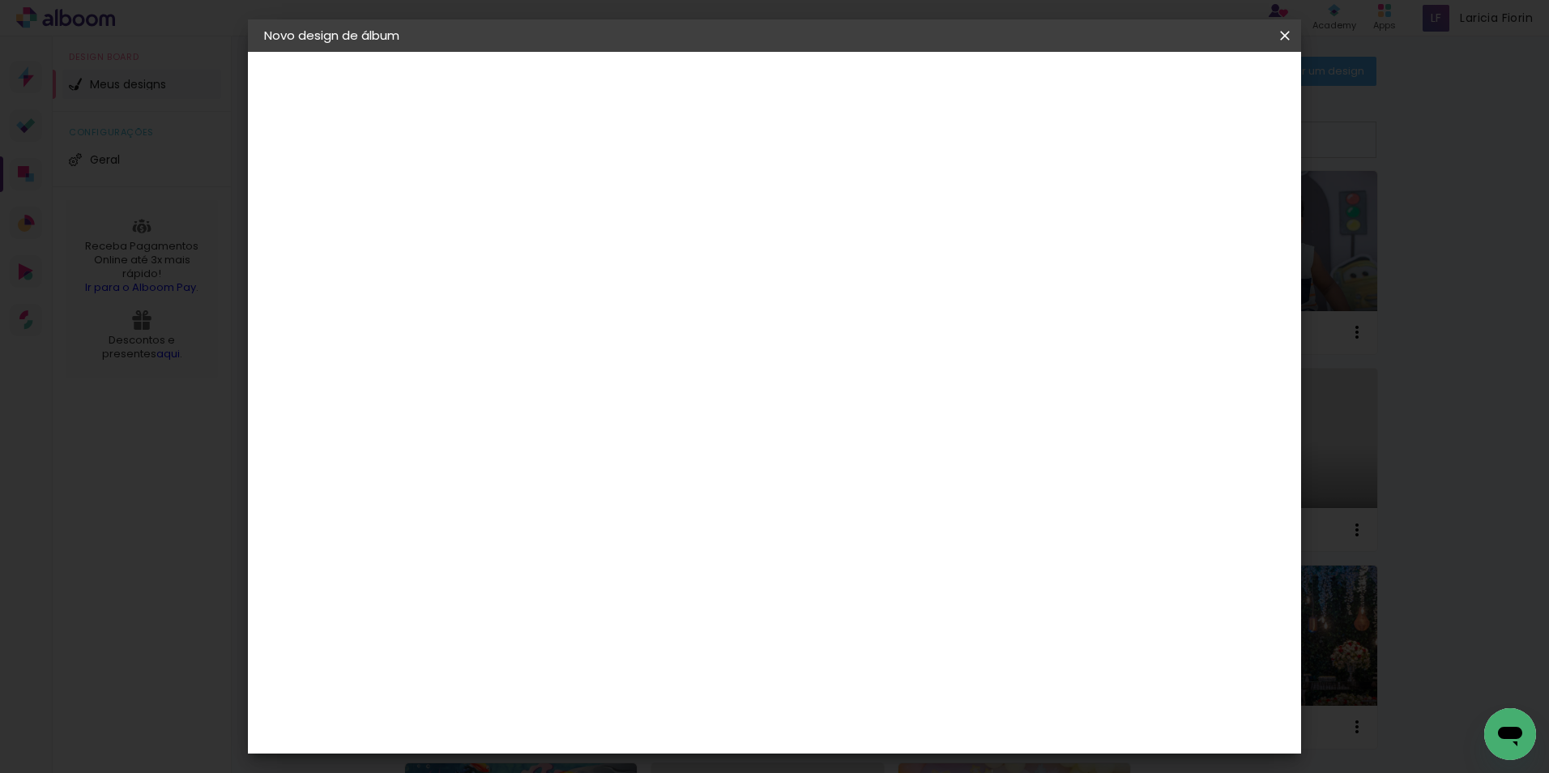
click at [672, 241] on iron-icon at bounding box center [662, 246] width 19 height 19
click at [789, 232] on paper-item "Tamanho Livre" at bounding box center [717, 246] width 144 height 36
click at [789, 233] on paper-item "Tamanho Livre" at bounding box center [717, 246] width 144 height 36
drag, startPoint x: 1067, startPoint y: 233, endPoint x: 1113, endPoint y: 241, distance: 46.9
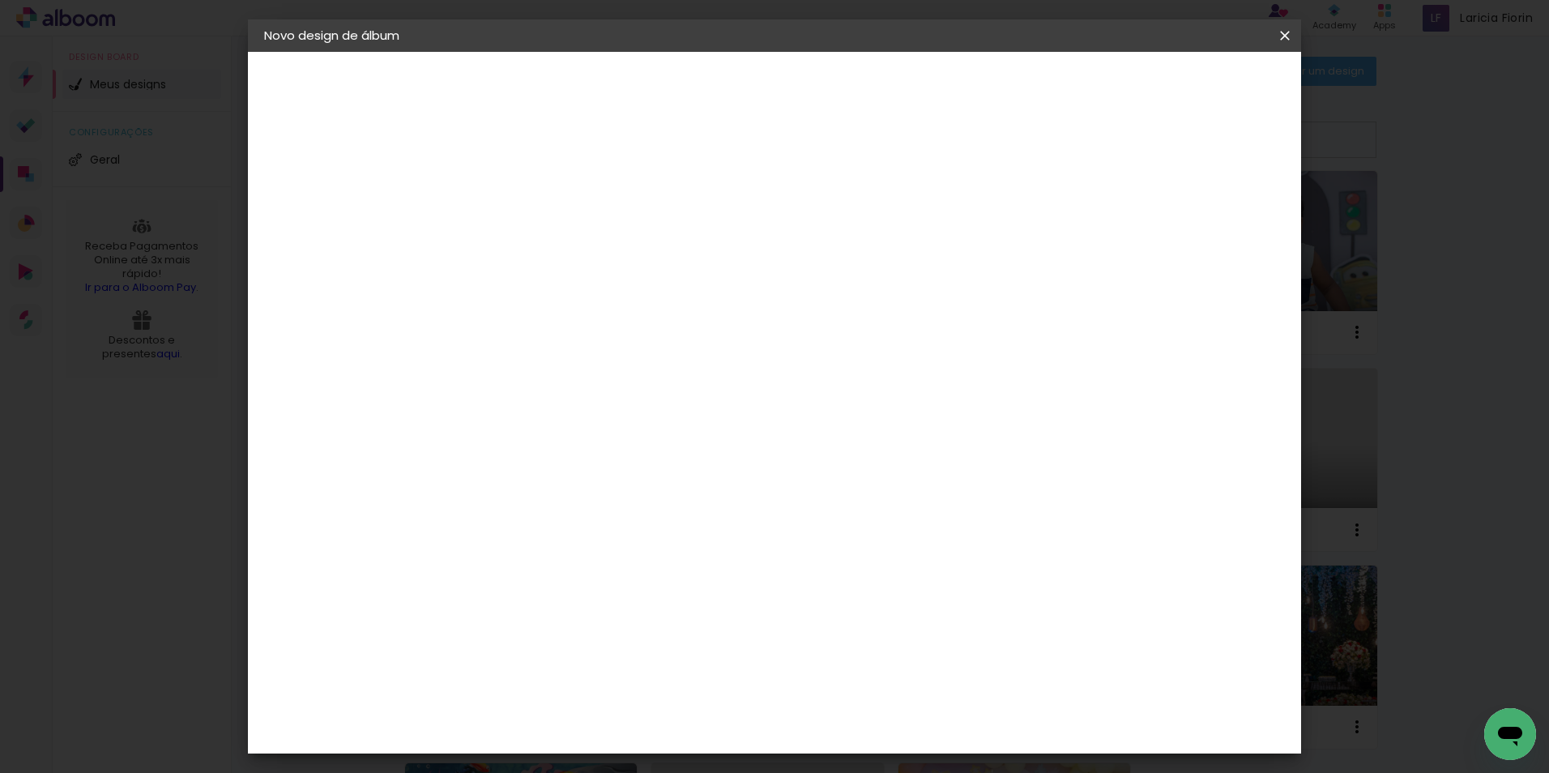
click at [789, 241] on paper-item "Tamanho Livre" at bounding box center [717, 246] width 144 height 36
click at [789, 249] on paper-item "Tamanho Livre" at bounding box center [717, 246] width 144 height 36
click at [620, 298] on input at bounding box center [553, 308] width 131 height 20
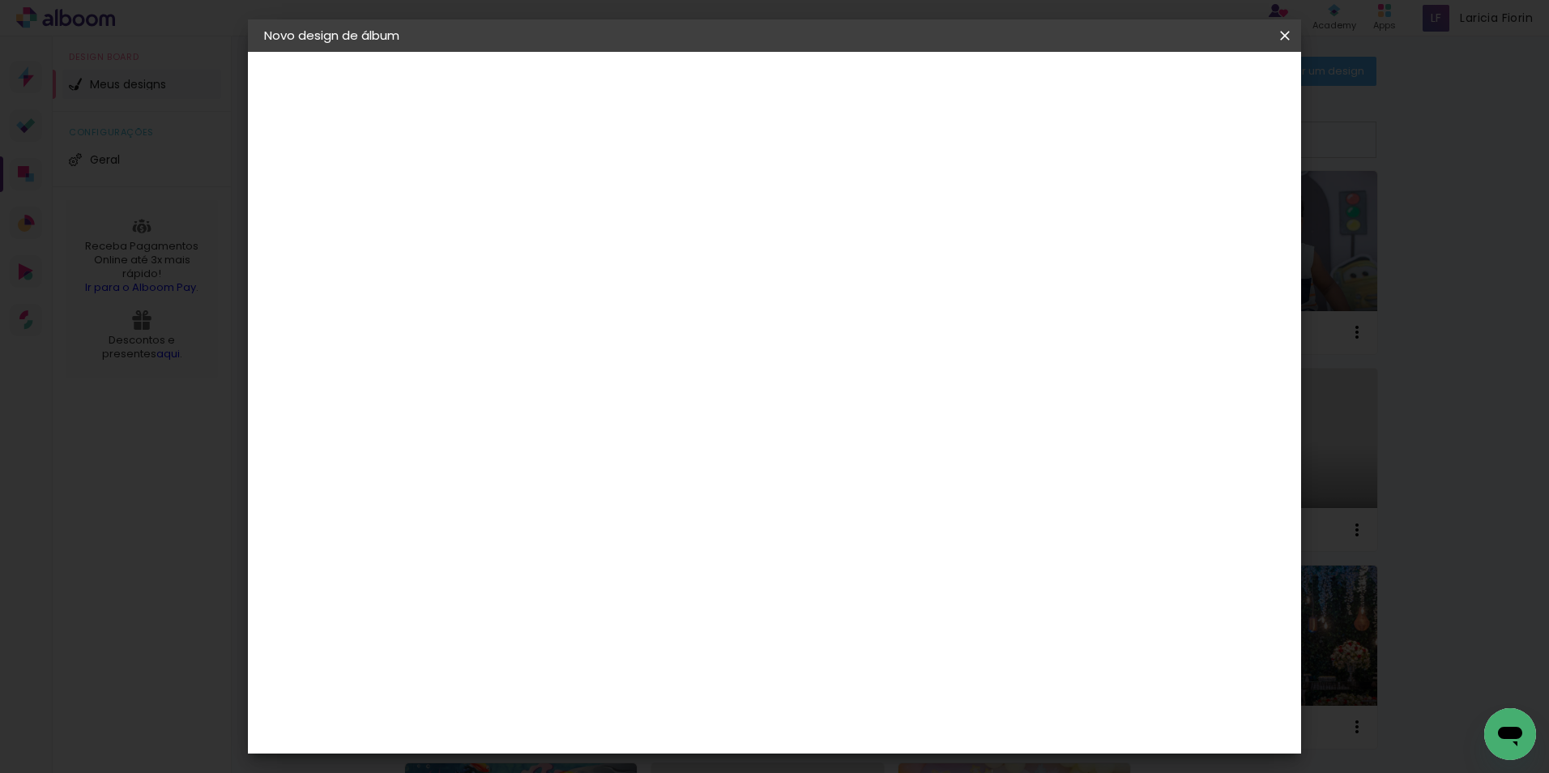
click at [0, 0] on slot "Avançar" at bounding box center [0, 0] width 0 height 0
click at [532, 189] on input "2" at bounding box center [518, 186] width 56 height 20
click at [356, 190] on paper-button "Tamanho livre" at bounding box center [352, 200] width 177 height 32
click at [0, 0] on slot "Tamanho Livre" at bounding box center [0, 0] width 0 height 0
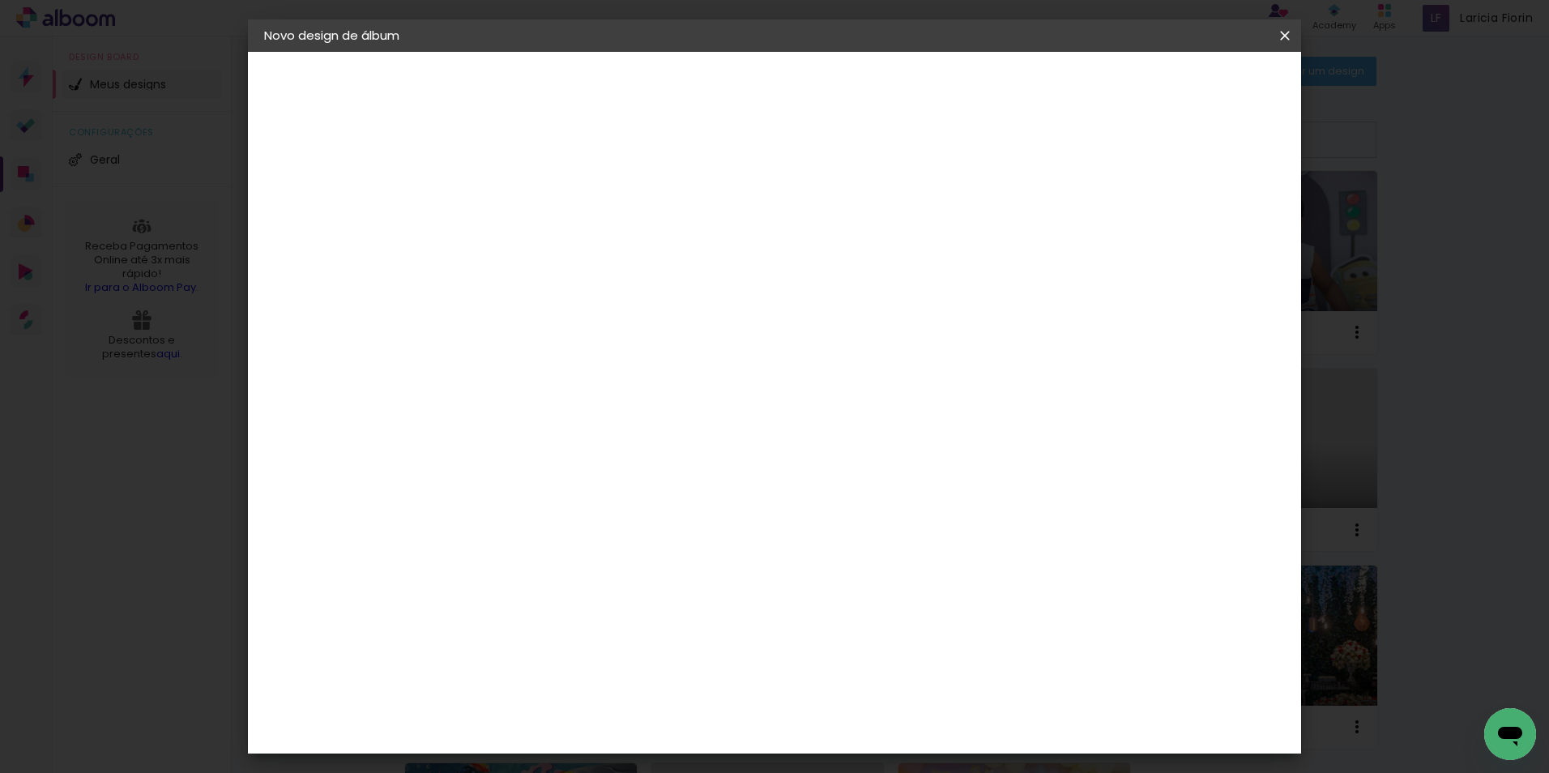
click at [0, 0] on slot "Tamanho Livre" at bounding box center [0, 0] width 0 height 0
click at [366, 201] on iron-pages "Fornecedor Escolhendo fornecedor..." at bounding box center [352, 200] width 177 height 32
click at [320, 235] on iron-pages "Modelo Escolhendo modelo... Tamanho livre" at bounding box center [352, 236] width 177 height 32
click at [0, 0] on slot "Tamanho Livre" at bounding box center [0, 0] width 0 height 0
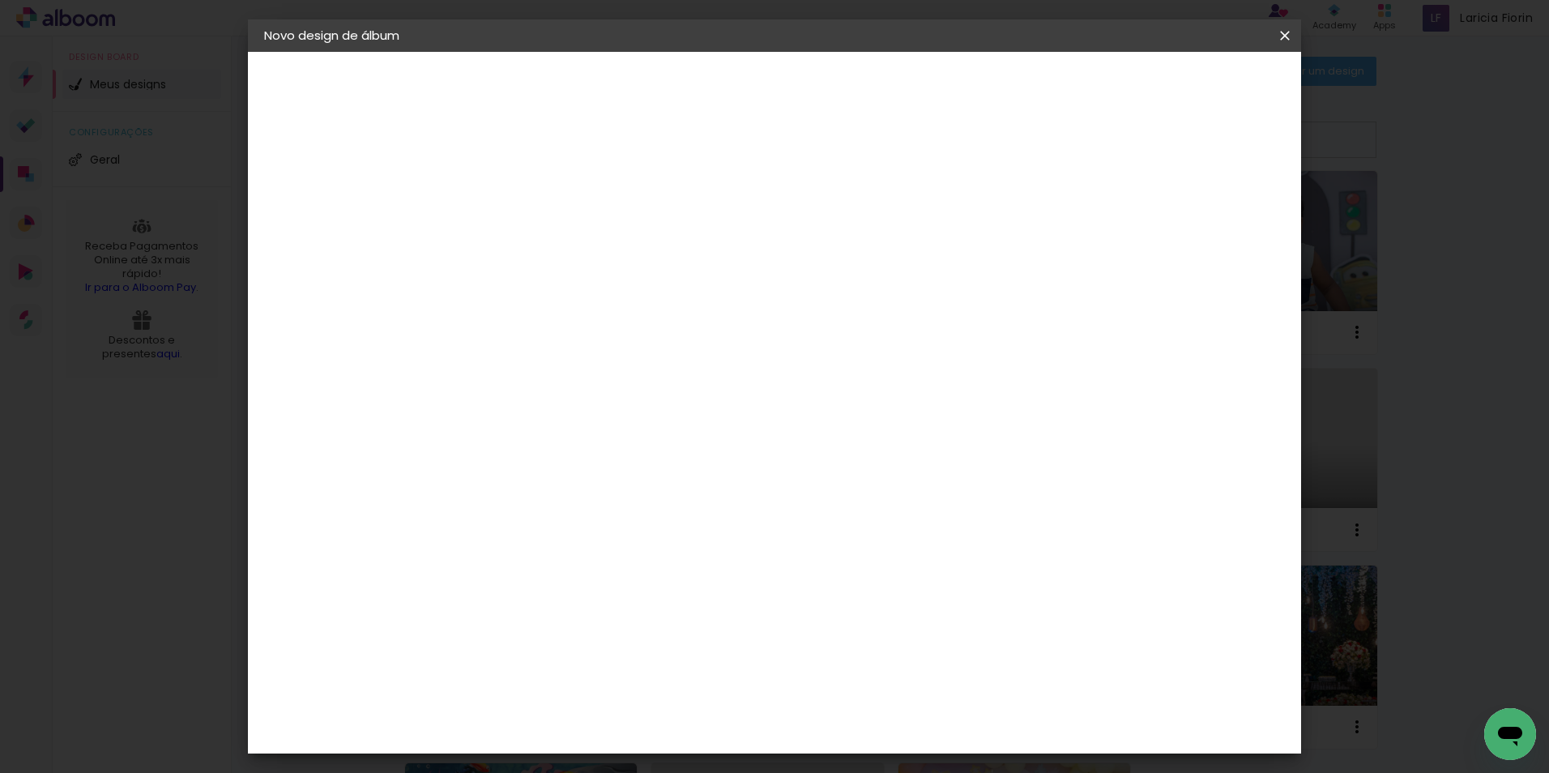
click at [789, 78] on paper-button "Avançar" at bounding box center [749, 86] width 79 height 28
click at [512, 466] on div "cm" at bounding box center [508, 460] width 19 height 24
type input "3"
type input "20"
type paper-input "20"
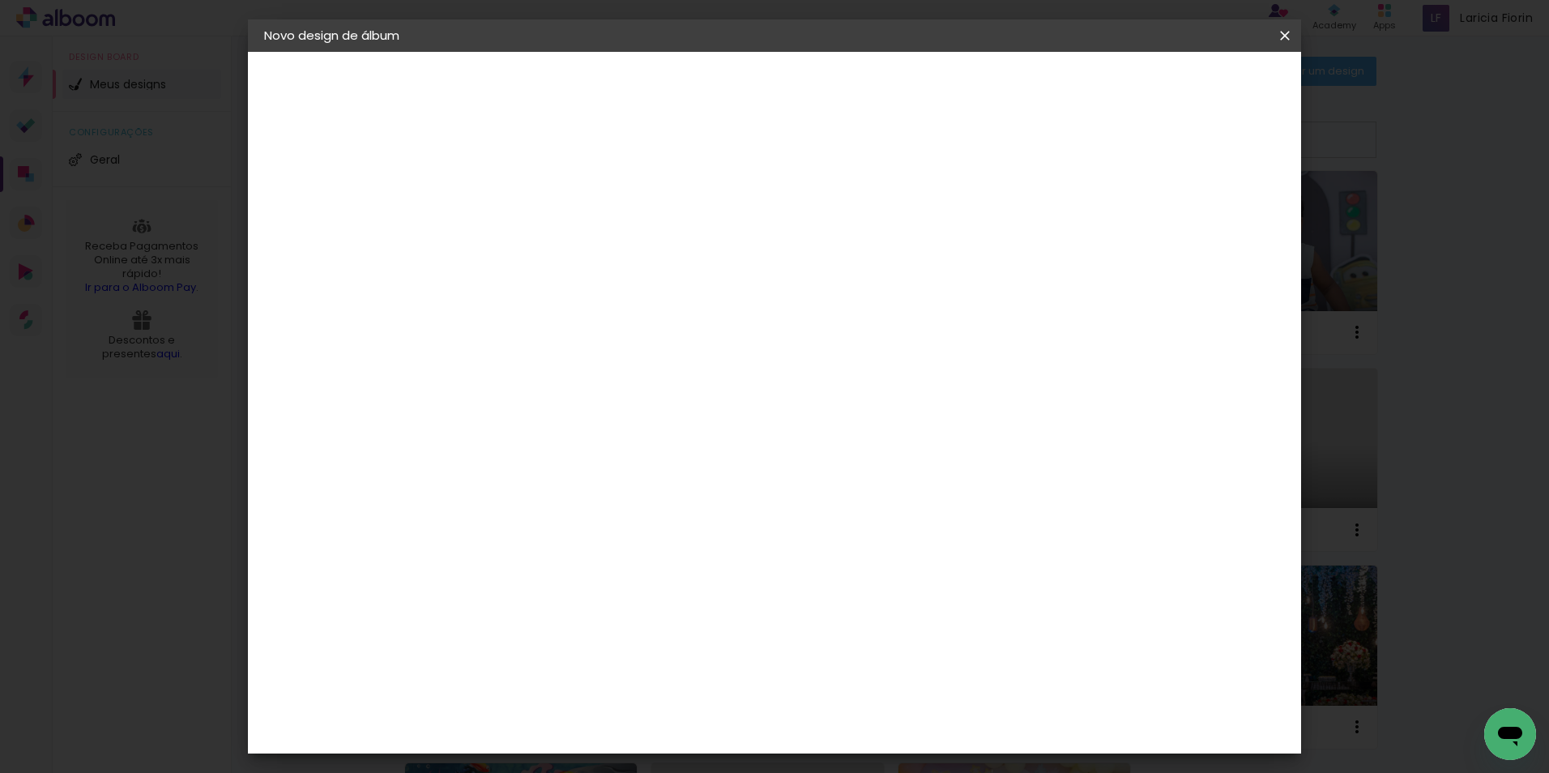
click at [712, 251] on span "30" at bounding box center [705, 253] width 27 height 24
click at [727, 258] on span "cm" at bounding box center [728, 253] width 19 height 24
click at [702, 249] on span "30" at bounding box center [705, 253] width 27 height 24
click at [702, 250] on span "30" at bounding box center [705, 253] width 27 height 24
click at [701, 252] on span "30" at bounding box center [705, 253] width 27 height 24
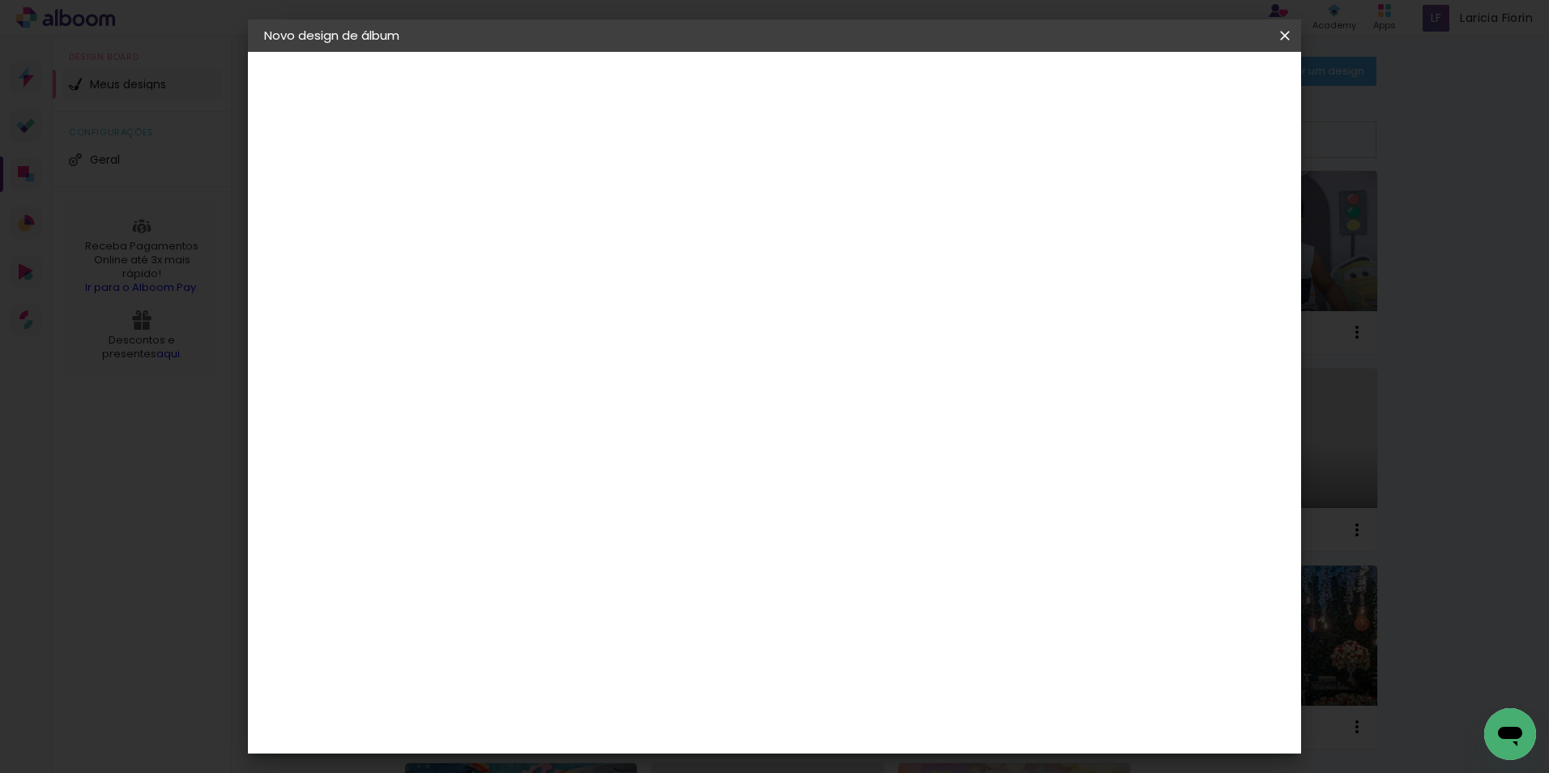
click at [873, 574] on input "60" at bounding box center [864, 569] width 42 height 24
drag, startPoint x: 882, startPoint y: 566, endPoint x: 839, endPoint y: 567, distance: 42.9
click at [839, 567] on paper-input-container "60 cm" at bounding box center [874, 570] width 73 height 41
type input "40"
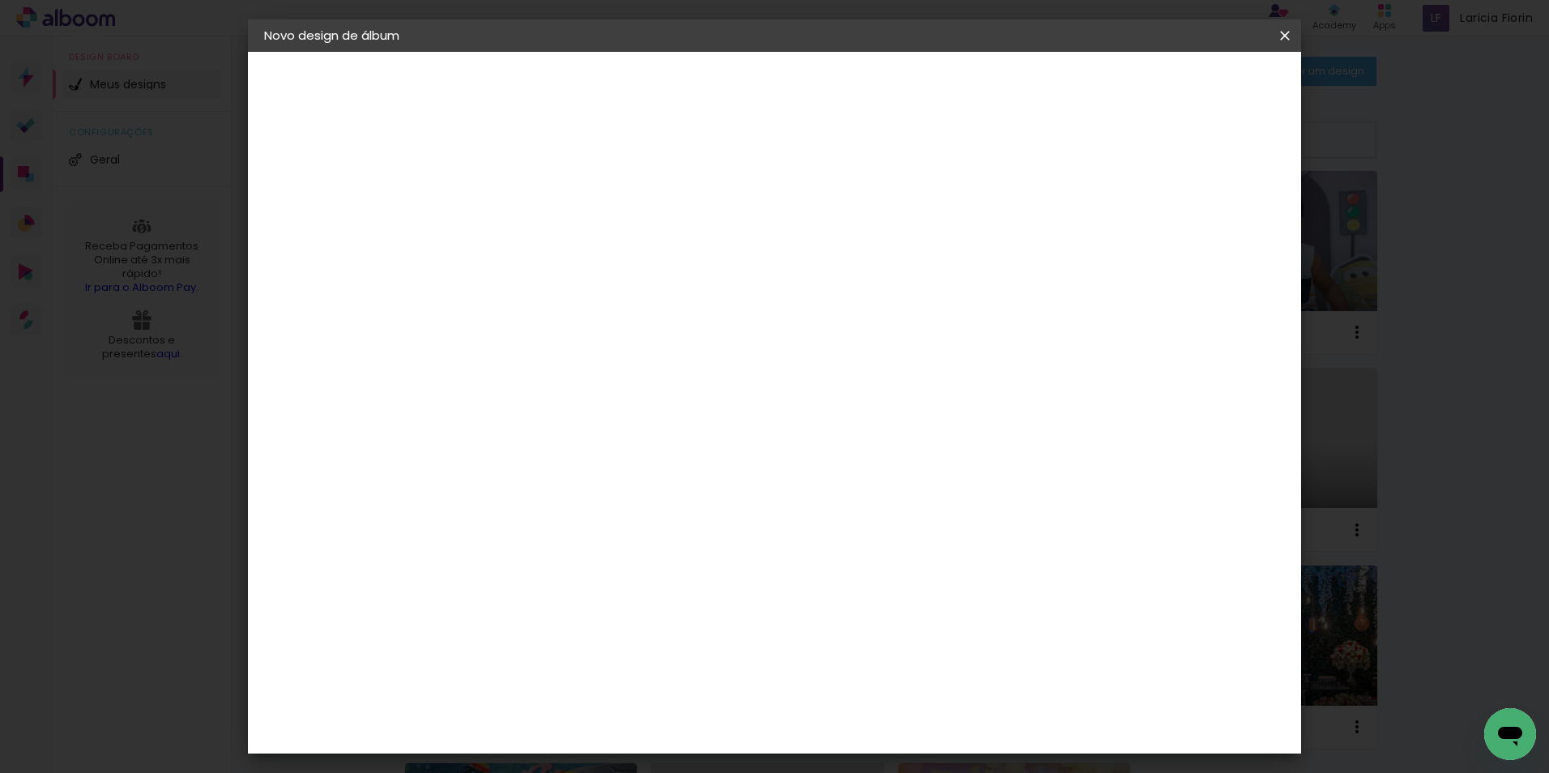
type paper-input "40"
click at [1184, 91] on span "Iniciar design" at bounding box center [1147, 85] width 74 height 11
click at [498, 458] on input "20" at bounding box center [478, 460] width 42 height 24
click at [705, 248] on span "20" at bounding box center [705, 253] width 28 height 24
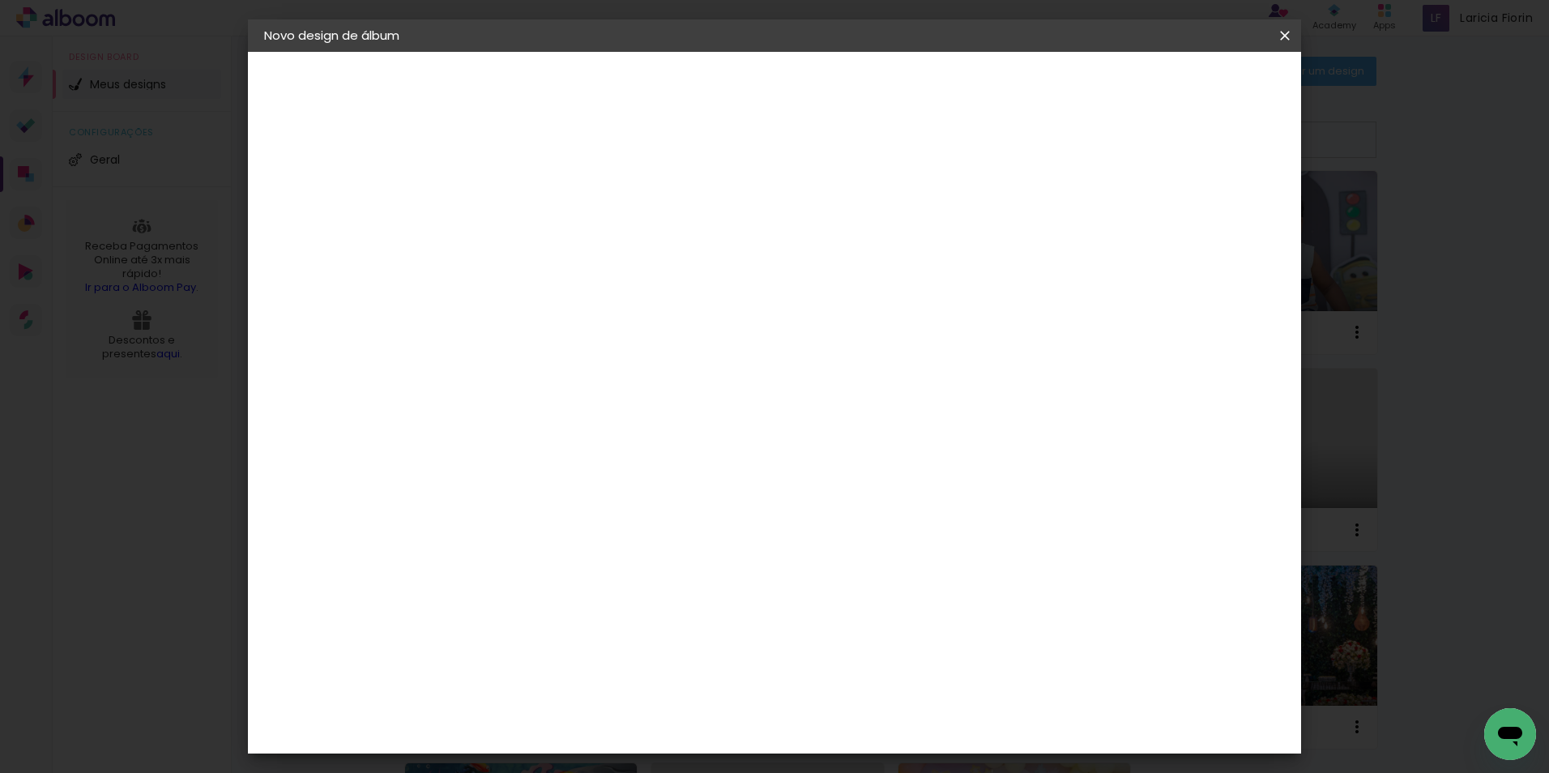
click at [1114, 659] on div "cm" at bounding box center [874, 676] width 636 height 57
drag, startPoint x: 665, startPoint y: 158, endPoint x: 452, endPoint y: 189, distance: 215.3
click at [664, 158] on div "20 cm cm cm mm A maioria das encadernadoras sugere 5mm de sangria." at bounding box center [841, 147] width 766 height 130
click at [350, 205] on div "Tamanho livre" at bounding box center [326, 200] width 56 height 23
click at [789, 96] on div "Voltar Avançar" at bounding box center [708, 86] width 161 height 28
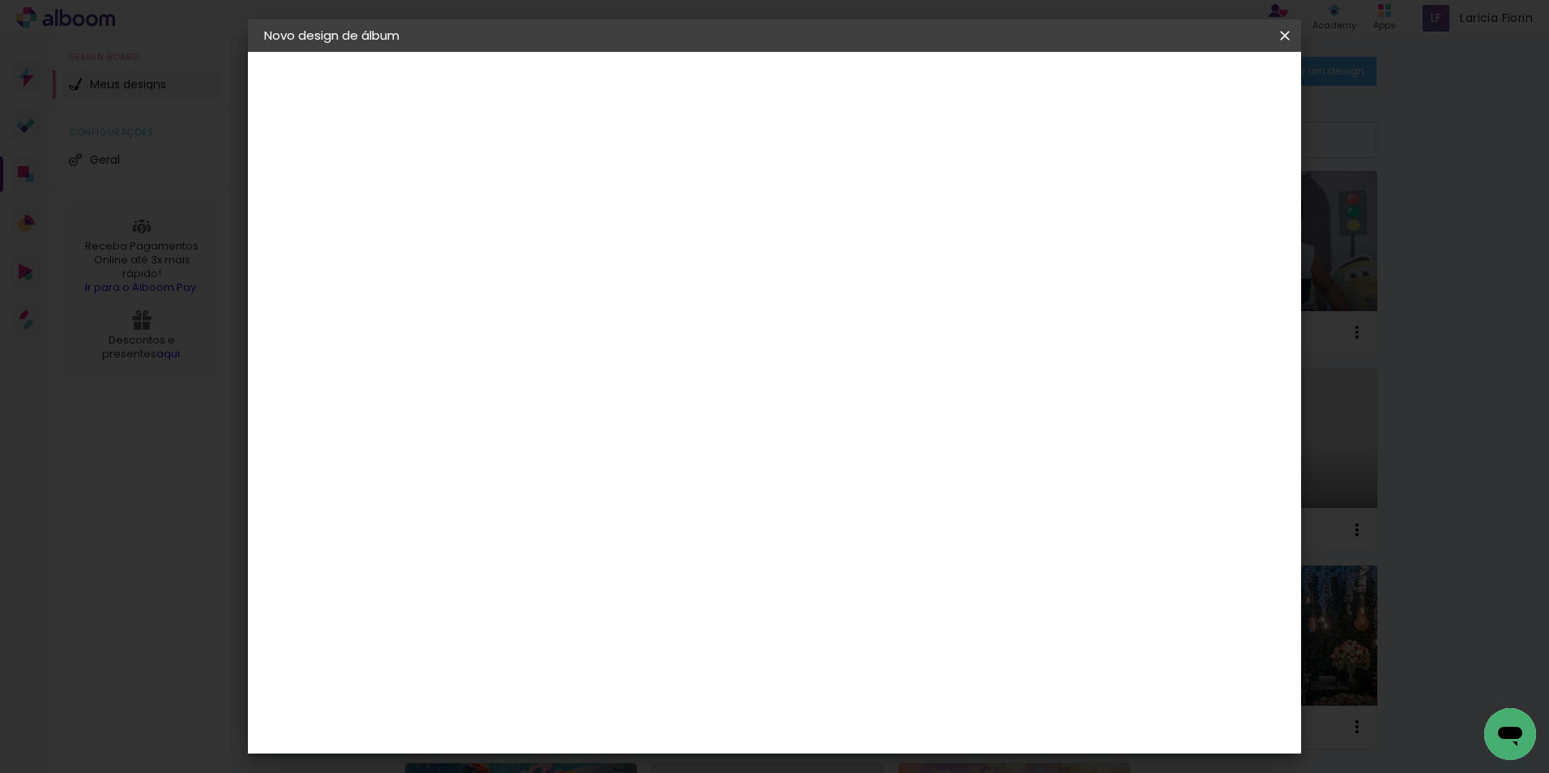
click at [307, 239] on iron-pages "Modelo Escolhendo modelo... Tamanho livre" at bounding box center [352, 236] width 177 height 32
click at [789, 247] on paper-item "Tamanho Livre" at bounding box center [717, 246] width 144 height 36
drag, startPoint x: 1064, startPoint y: 247, endPoint x: 1247, endPoint y: 83, distance: 244.9
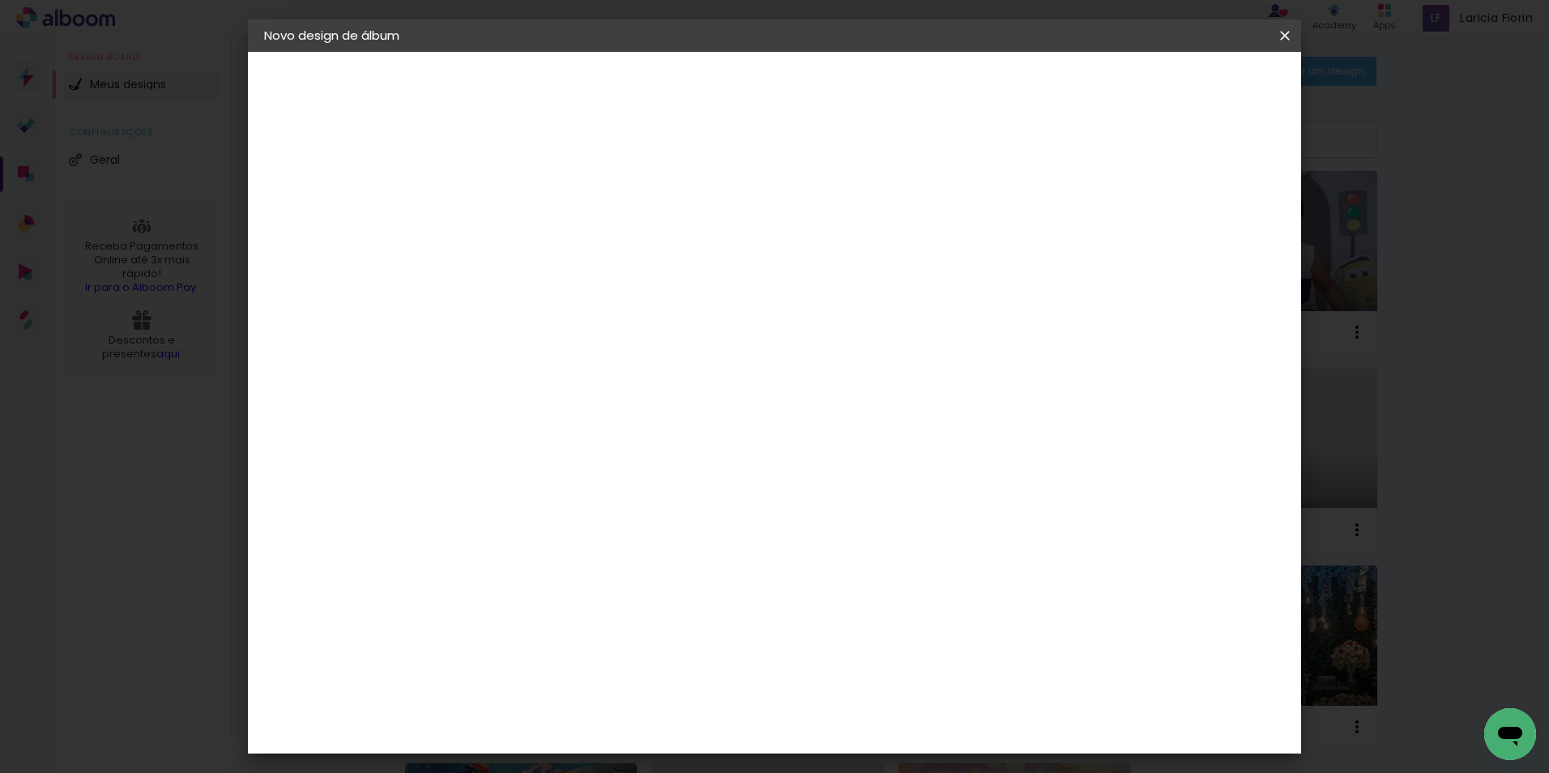
click at [0, 0] on slot "Avançar" at bounding box center [0, 0] width 0 height 0
click at [1184, 80] on span "Iniciar design" at bounding box center [1147, 85] width 74 height 11
click at [1200, 95] on paper-button "Iniciar design" at bounding box center [1147, 86] width 106 height 28
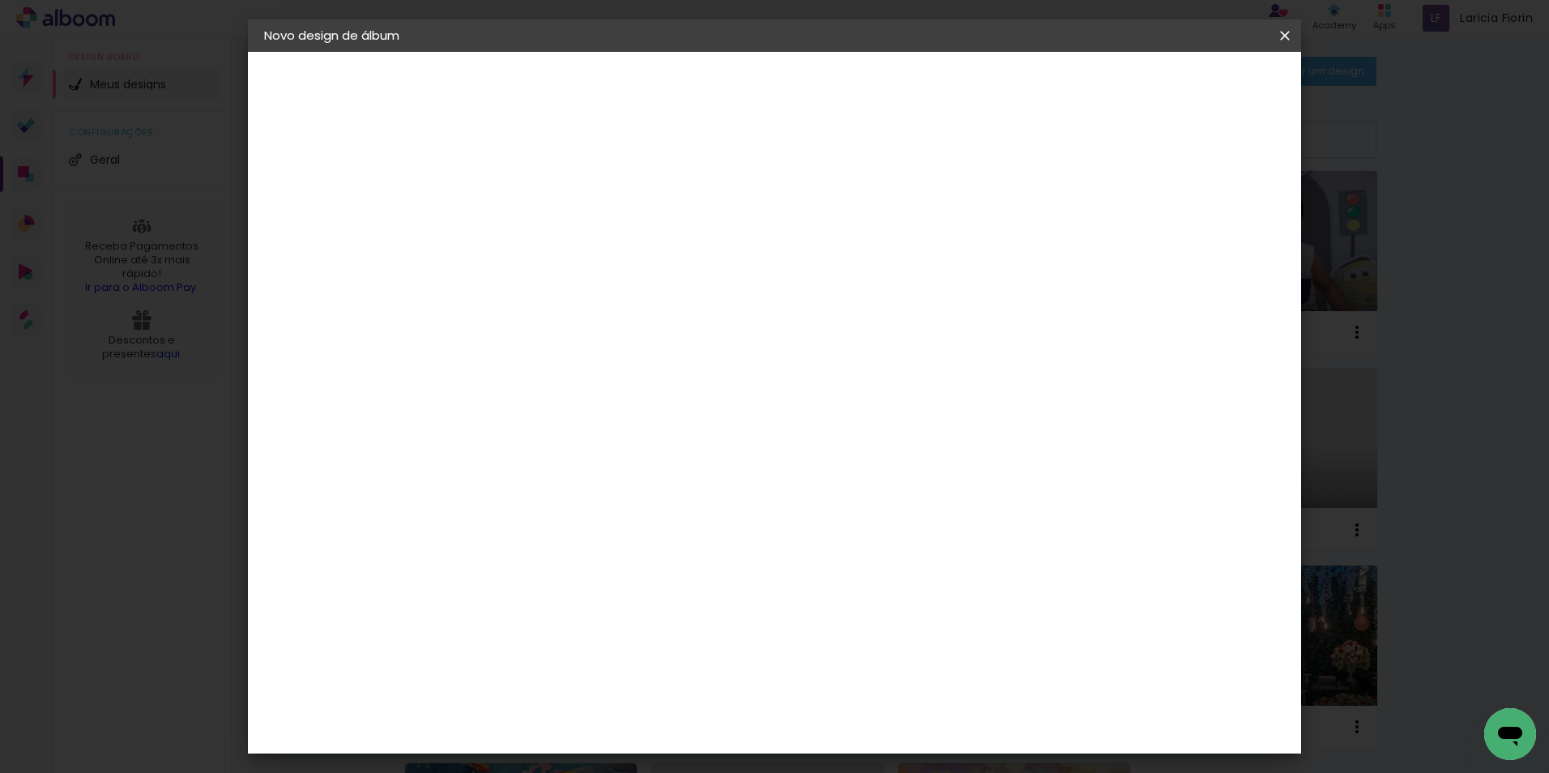
click at [0, 0] on slot "lâminas" at bounding box center [0, 0] width 0 height 0
click at [321, 323] on div "3. Revisão" at bounding box center [352, 318] width 177 height 19
click at [300, 244] on iron-pages "Modelo Escolhendo modelo... Tamanho livre" at bounding box center [352, 236] width 177 height 32
click at [307, 224] on iron-pages "Modelo Escolhendo modelo... Tamanho livre" at bounding box center [352, 236] width 177 height 32
click at [312, 283] on iron-pages "Quantidade de lâminas Escolhendo quantidade... lâminas" at bounding box center [352, 273] width 177 height 32
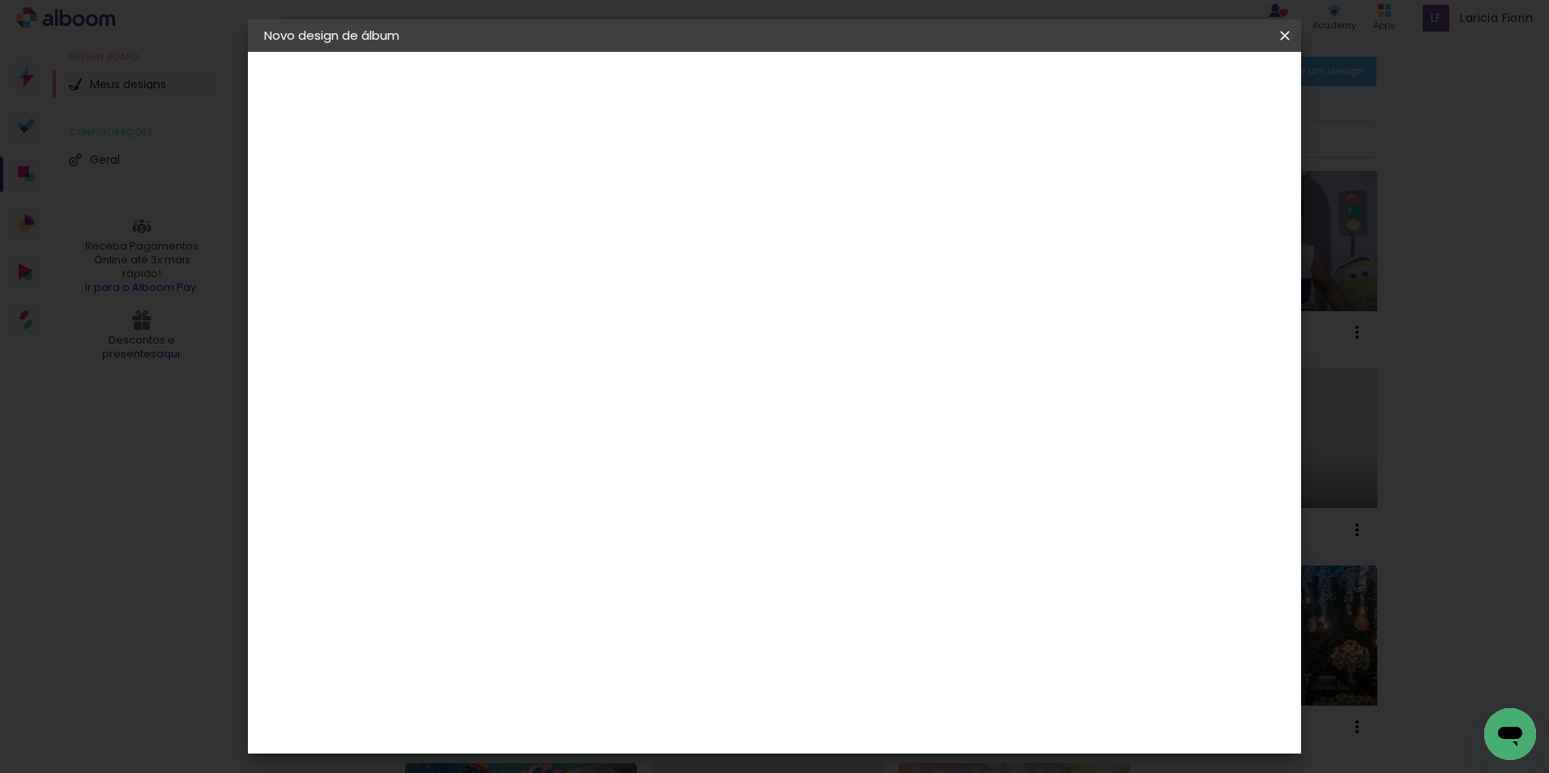
click at [789, 81] on div "Voltar Avançar" at bounding box center [708, 86] width 161 height 28
click at [586, 298] on input at bounding box center [553, 308] width 131 height 20
drag, startPoint x: 1255, startPoint y: 80, endPoint x: 970, endPoint y: 193, distance: 305.8
click at [789, 81] on div "Voltar Avançar" at bounding box center [708, 86] width 161 height 28
click at [0, 0] on slot "Tamanho Livre" at bounding box center [0, 0] width 0 height 0
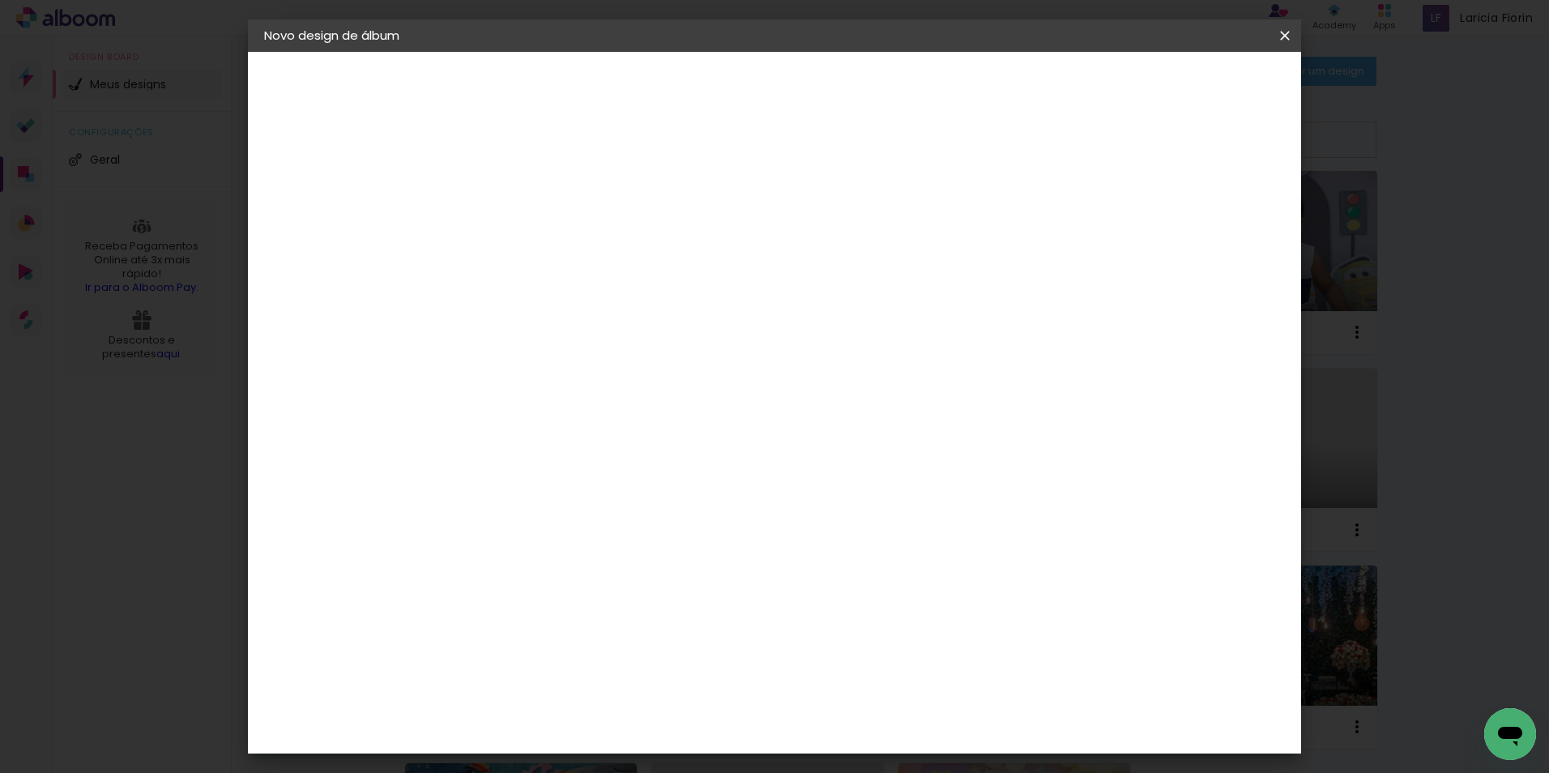
click at [0, 0] on slot "Avançar" at bounding box center [0, 0] width 0 height 0
click at [1184, 87] on span "Iniciar design" at bounding box center [1147, 85] width 74 height 11
click at [736, 345] on div at bounding box center [685, 406] width 203 height 134
drag, startPoint x: 1288, startPoint y: 34, endPoint x: 908, endPoint y: 70, distance: 381.7
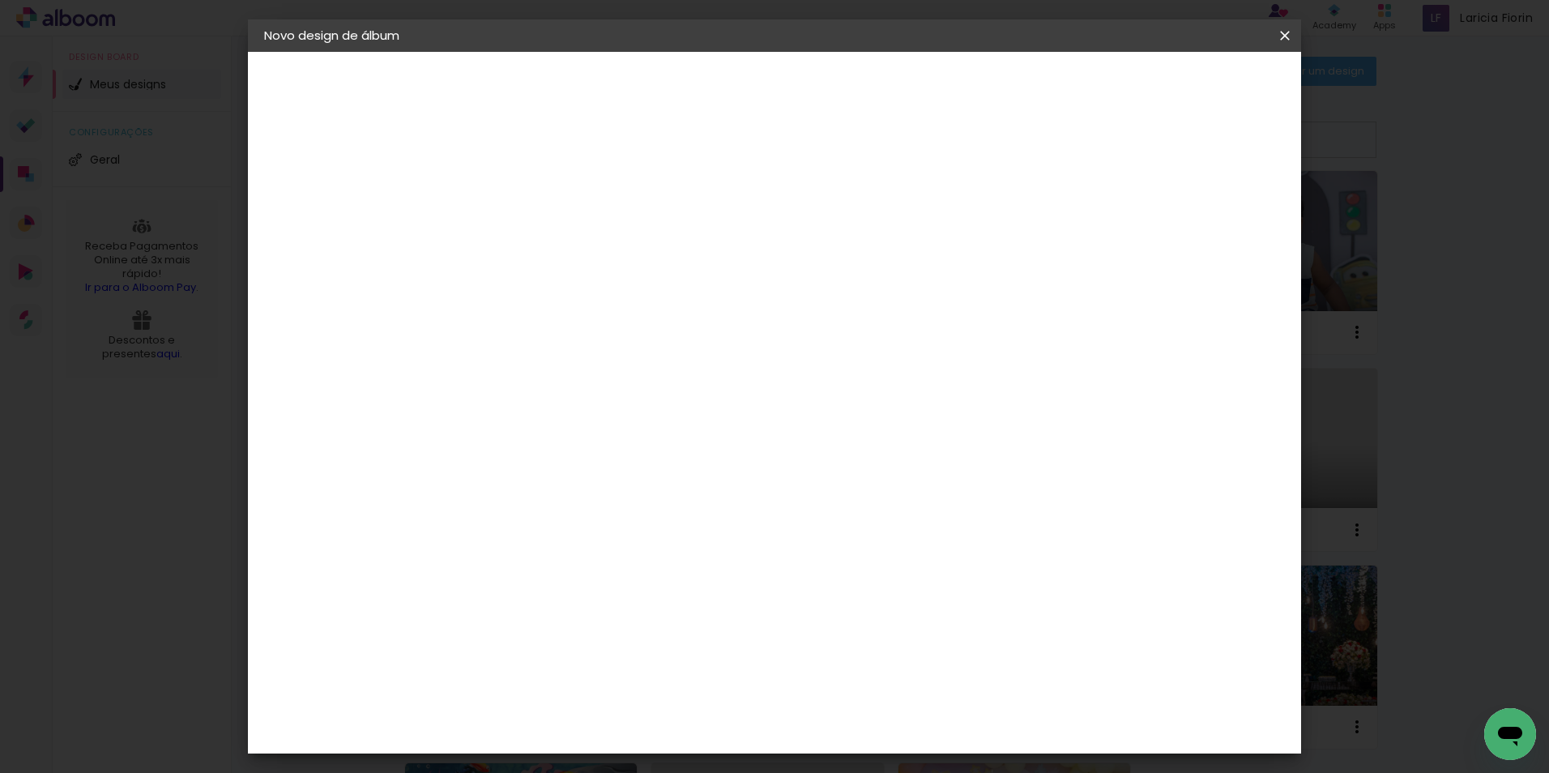
click at [1287, 34] on iron-icon at bounding box center [1284, 36] width 19 height 16
click at [0, 0] on slot "Voltar" at bounding box center [0, 0] width 0 height 0
click at [789, 86] on div "Voltar Avançar" at bounding box center [708, 86] width 161 height 28
click at [789, 229] on paper-item "Tamanho Livre" at bounding box center [717, 246] width 144 height 36
click at [0, 0] on slot "Avançar" at bounding box center [0, 0] width 0 height 0
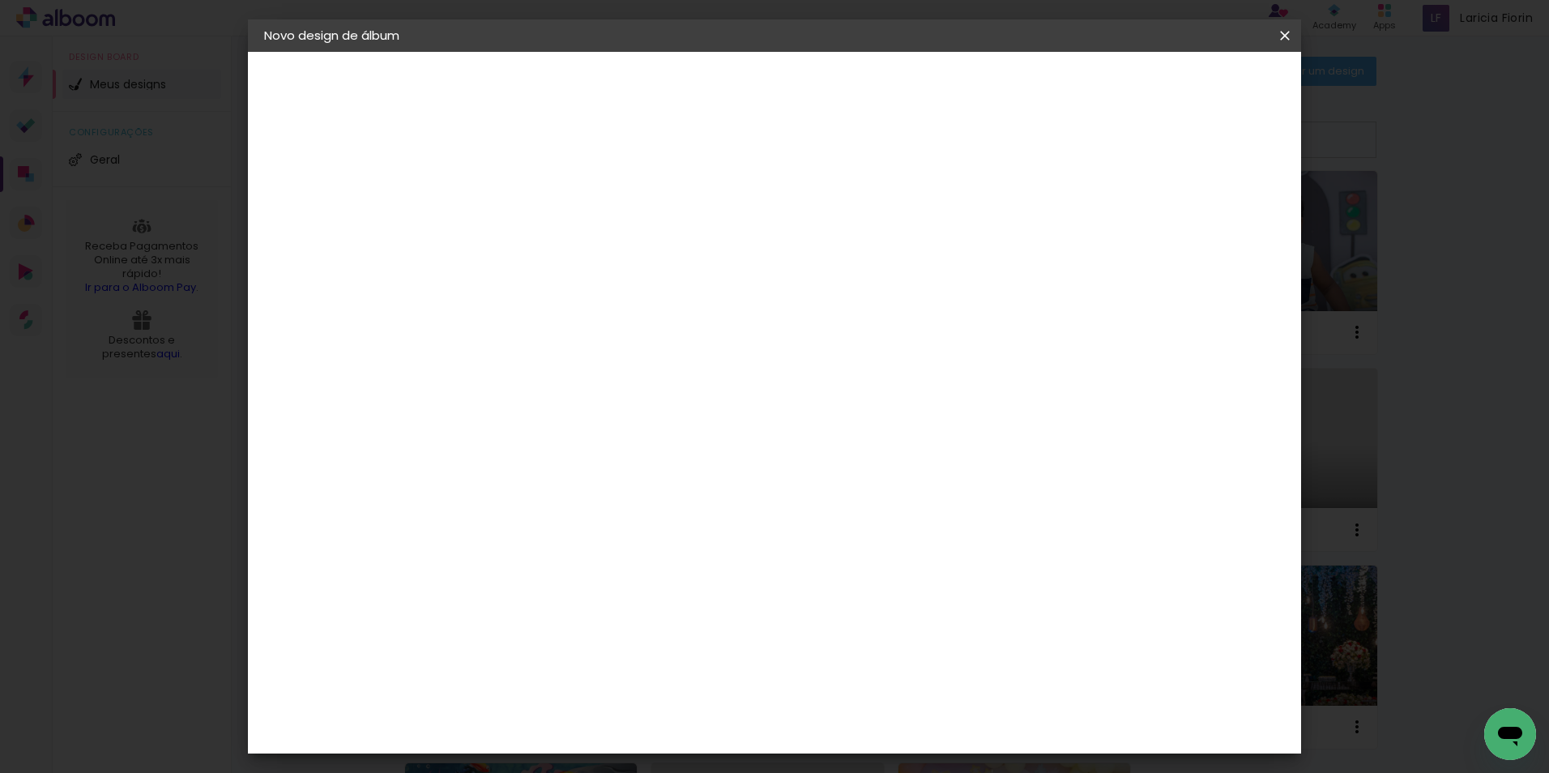
click at [1224, 68] on header "Tamanho livre Defina a largura, altura e sangria das lâminas. Voltar Iniciar de…" at bounding box center [841, 93] width 766 height 83
click at [1184, 92] on span "Iniciar design" at bounding box center [1147, 85] width 74 height 11
click at [1288, 36] on iron-icon at bounding box center [1284, 36] width 19 height 16
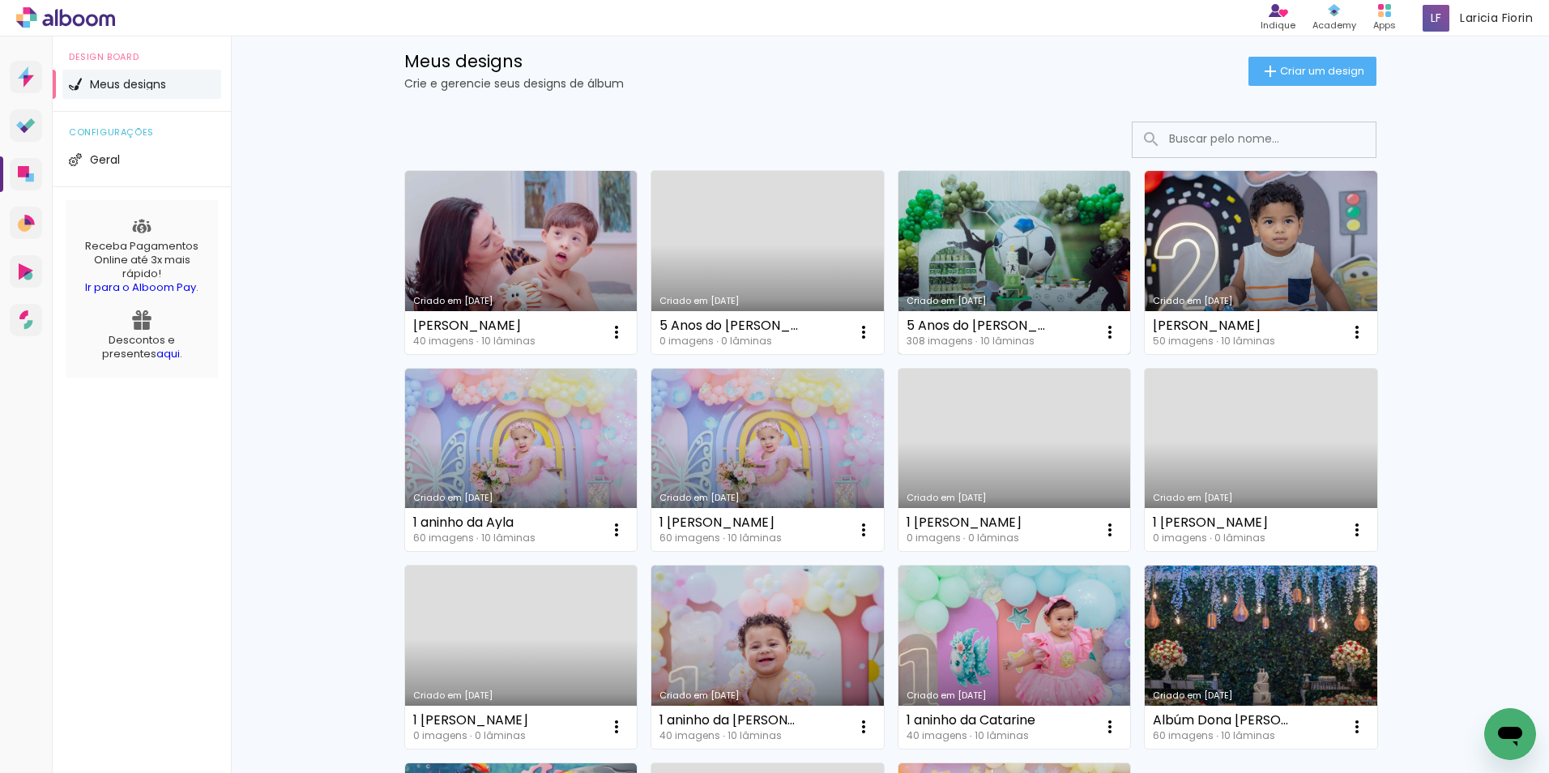
click at [981, 249] on link "Criado em [DATE]" at bounding box center [1014, 262] width 232 height 183
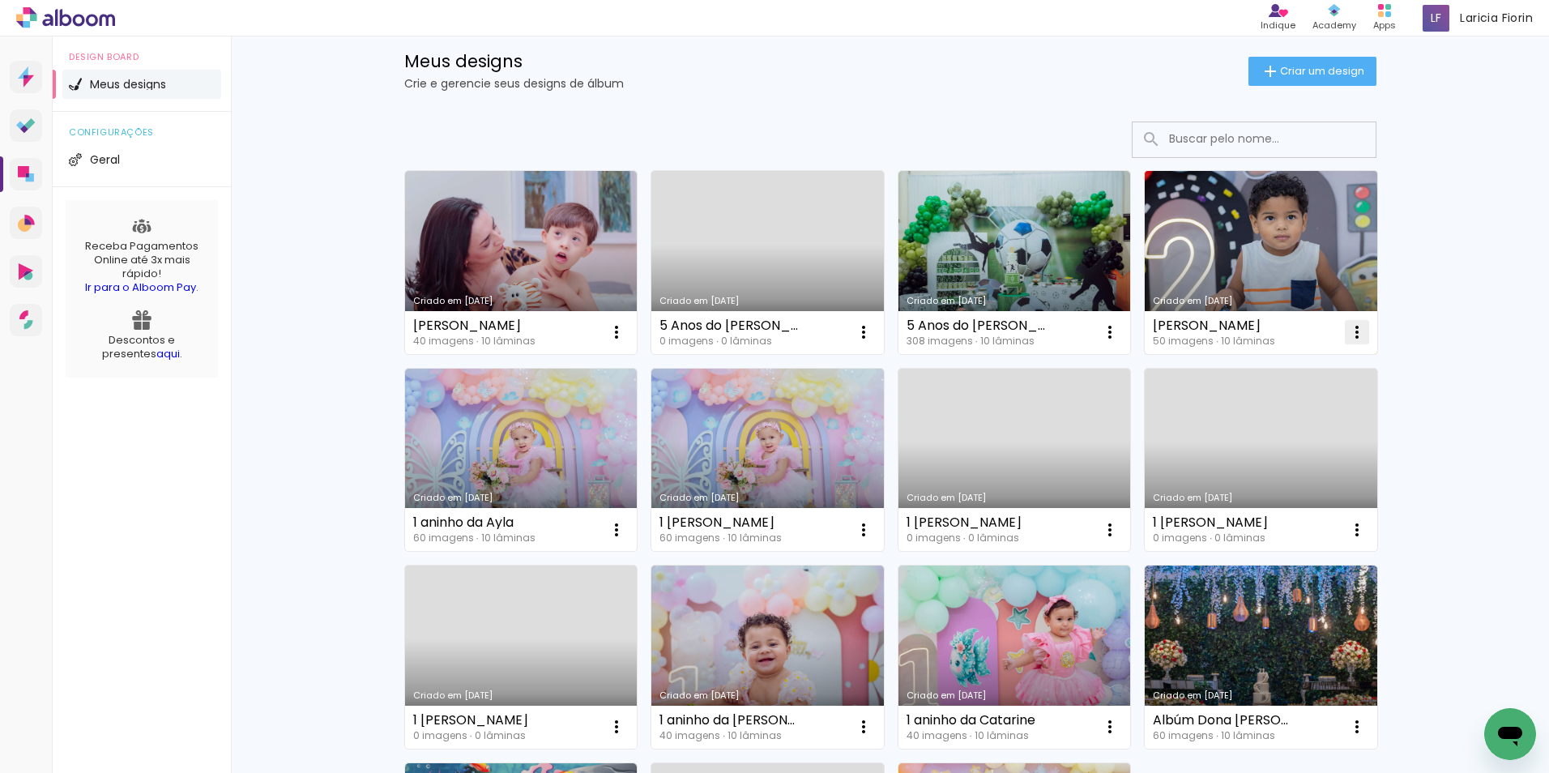
click at [1347, 337] on iron-icon at bounding box center [1356, 331] width 19 height 19
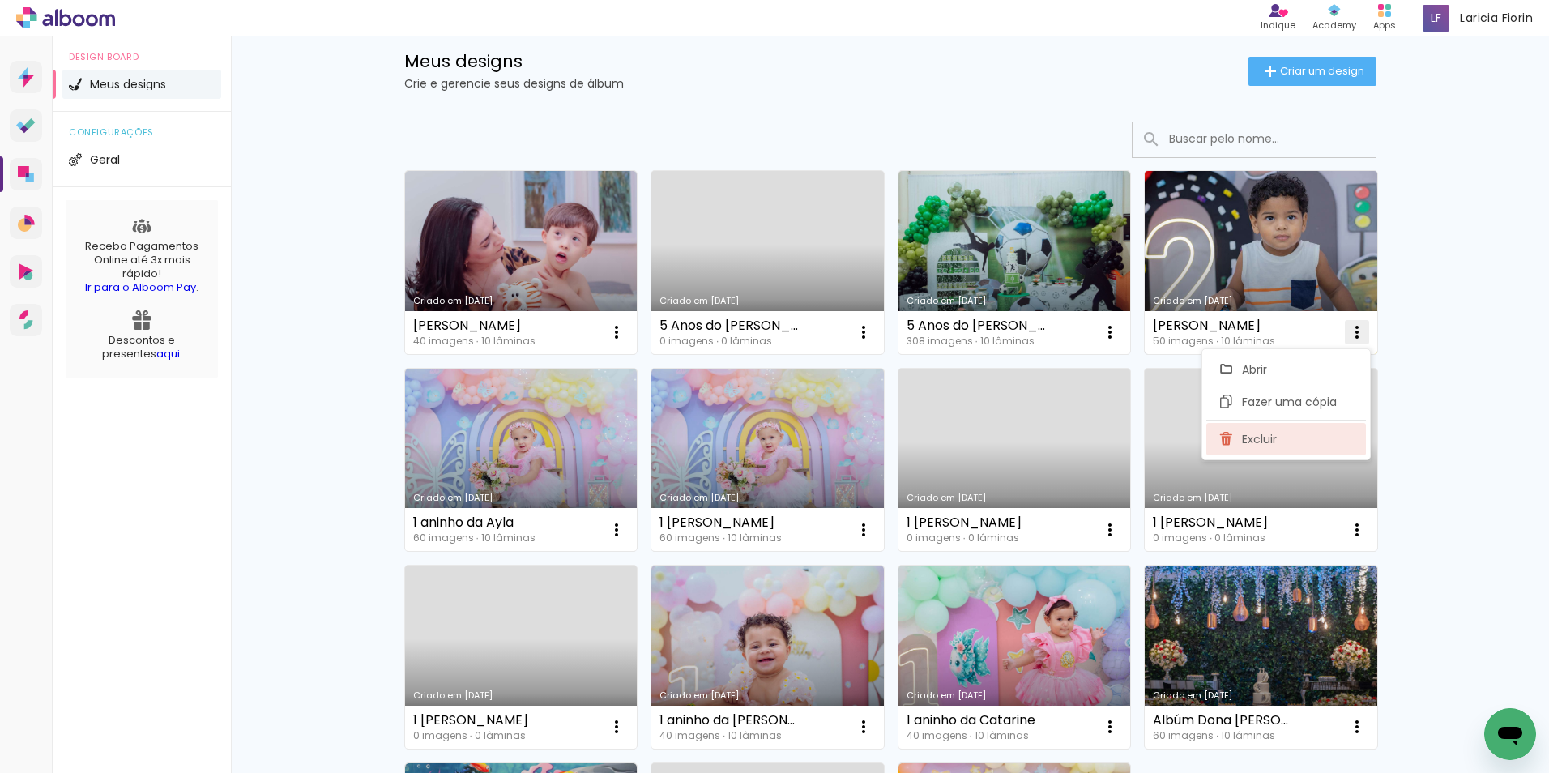
click at [1299, 436] on paper-item "Excluir" at bounding box center [1286, 439] width 160 height 32
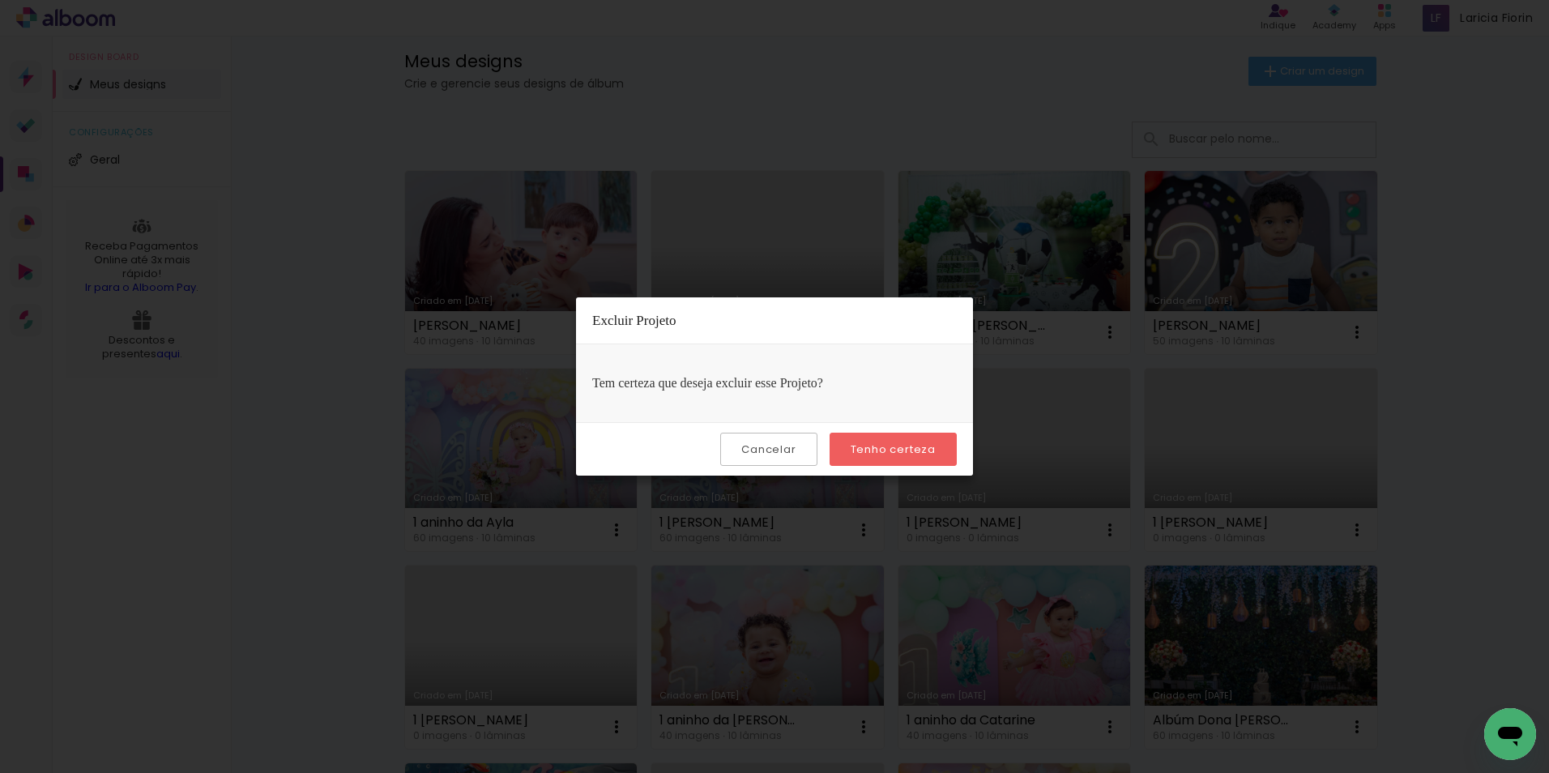
click at [0, 0] on slot "Tenho certeza" at bounding box center [0, 0] width 0 height 0
